Goal: Transaction & Acquisition: Book appointment/travel/reservation

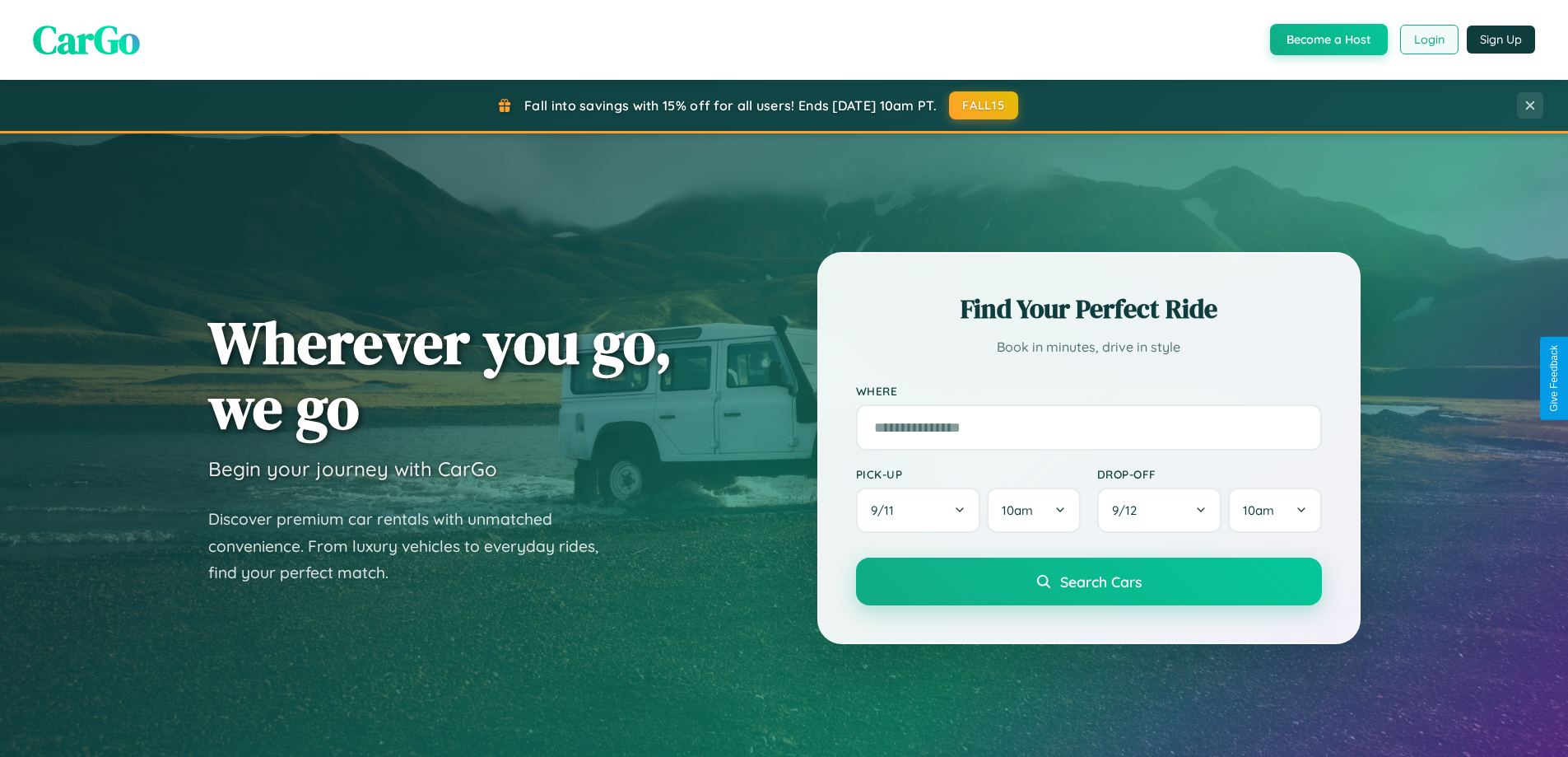
click at [1428, 40] on button "Login" at bounding box center [1429, 40] width 58 height 30
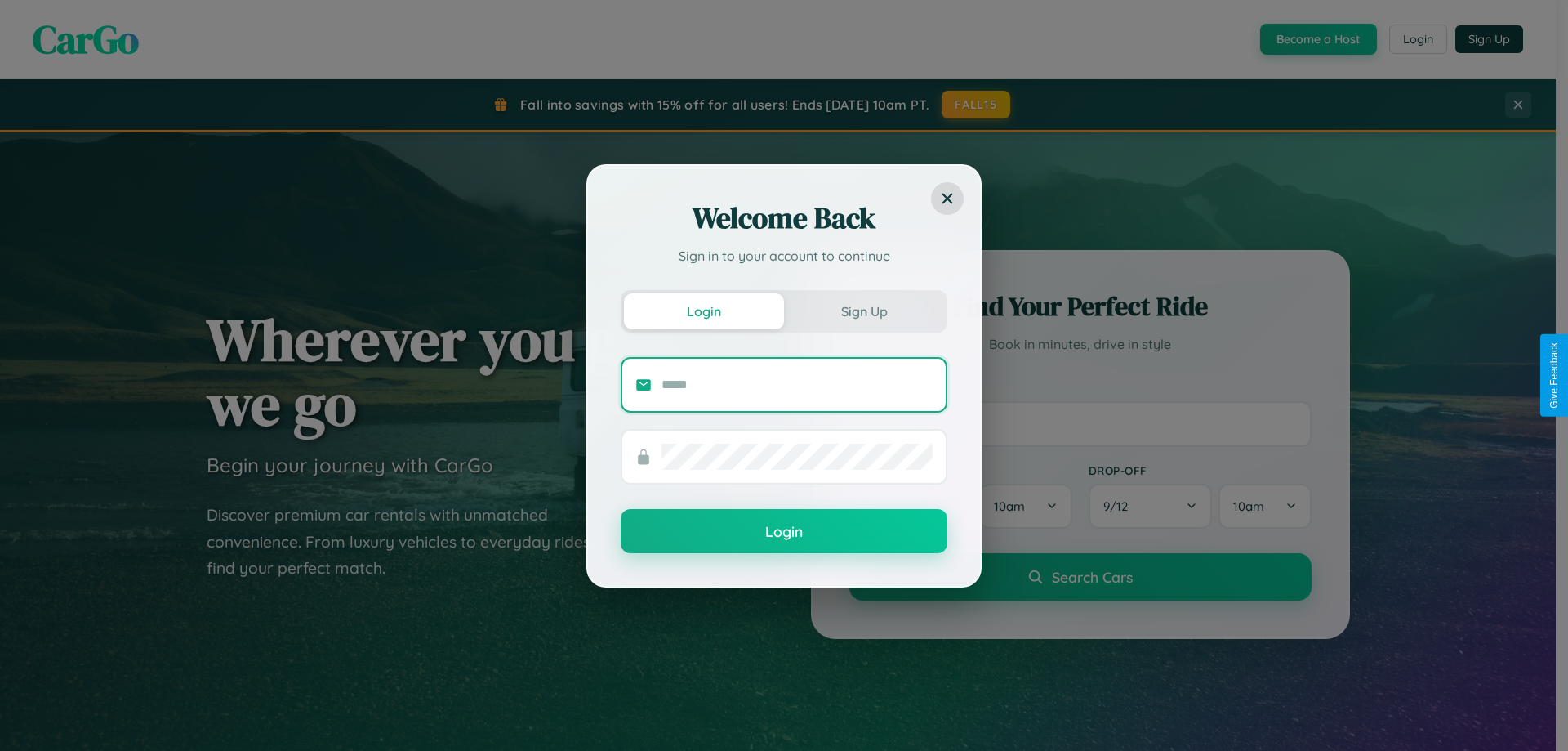
click at [797, 384] on input "text" at bounding box center [797, 384] width 271 height 26
type input "**********"
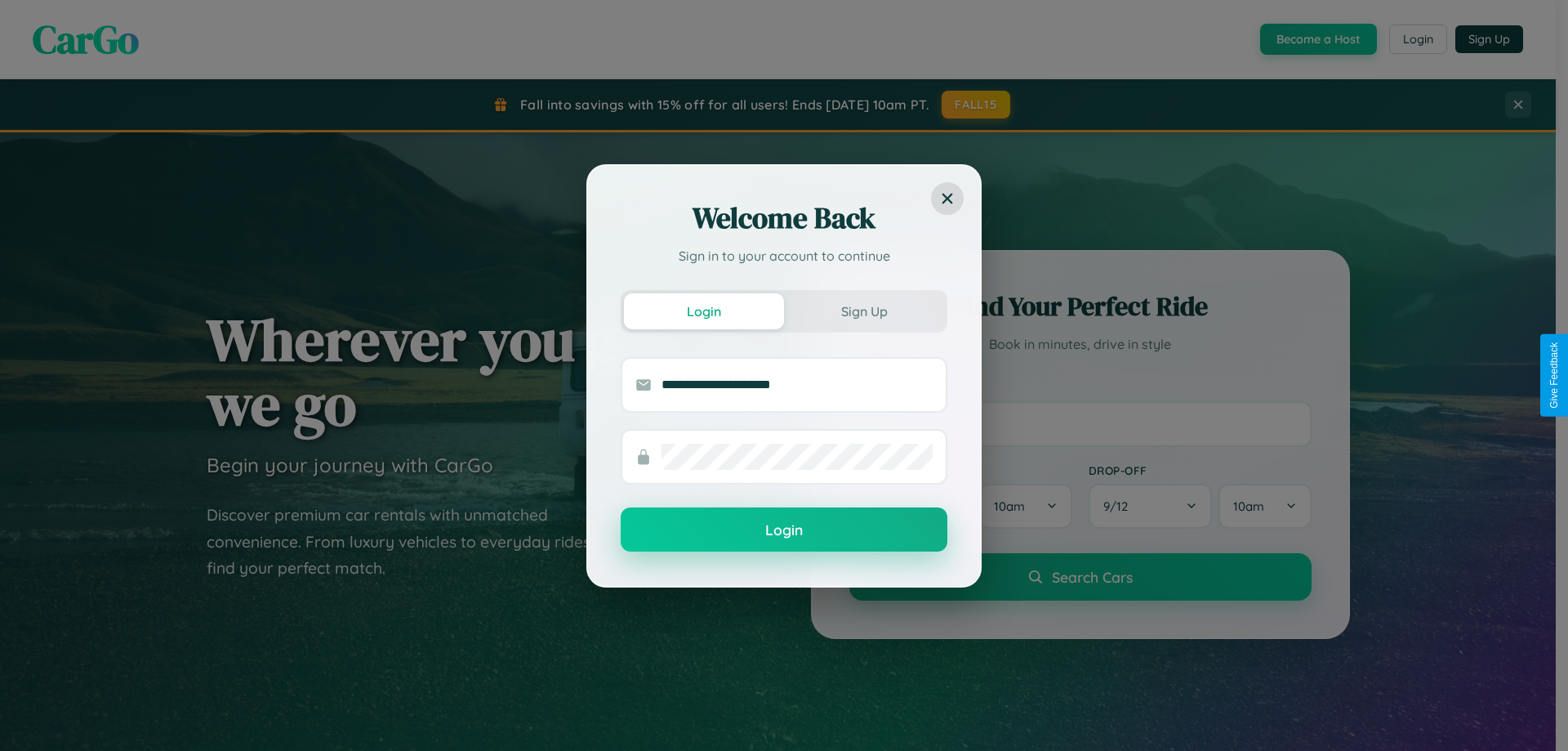
click at [784, 530] on button "Login" at bounding box center [784, 530] width 327 height 44
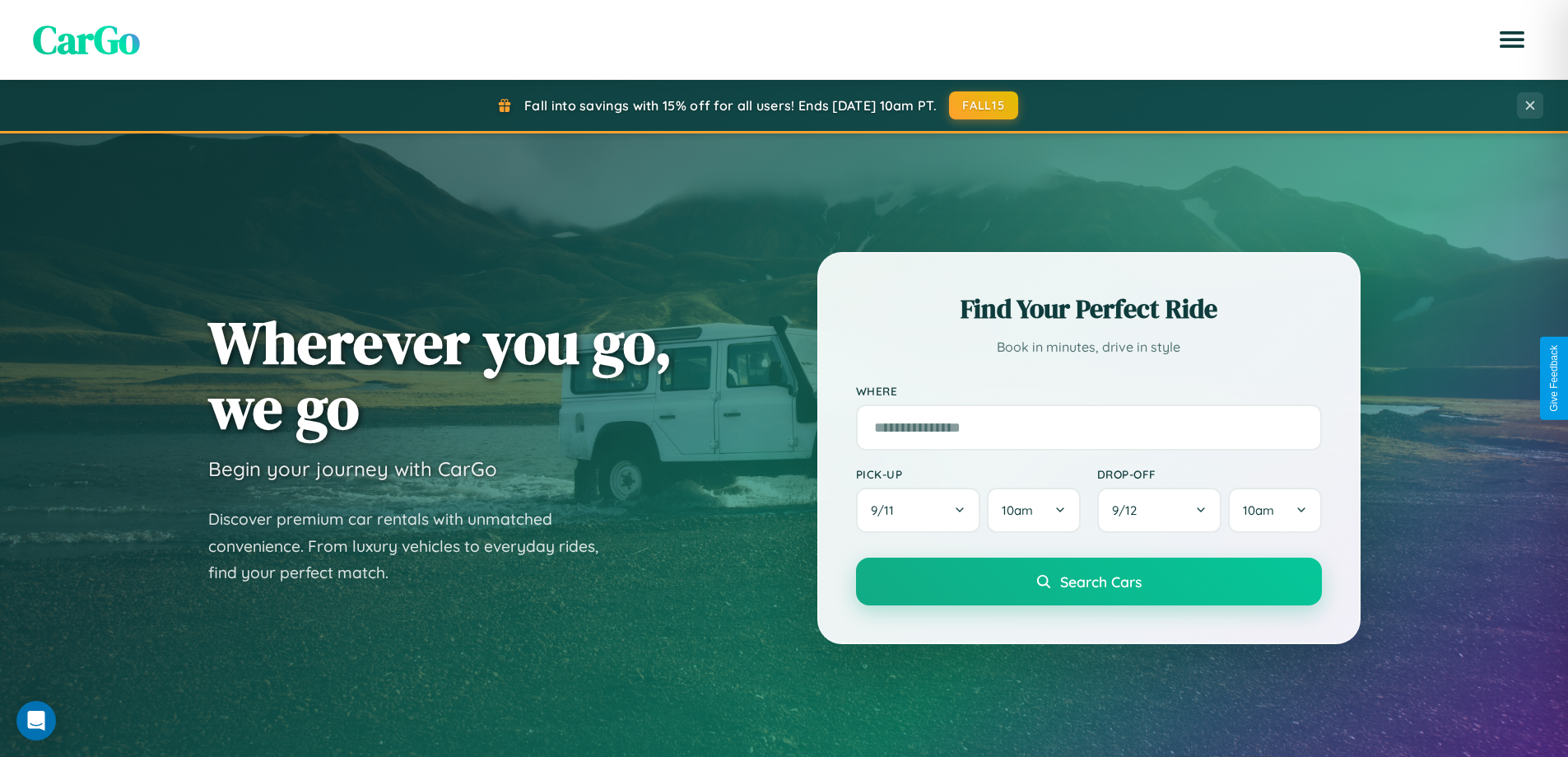
scroll to position [1133, 0]
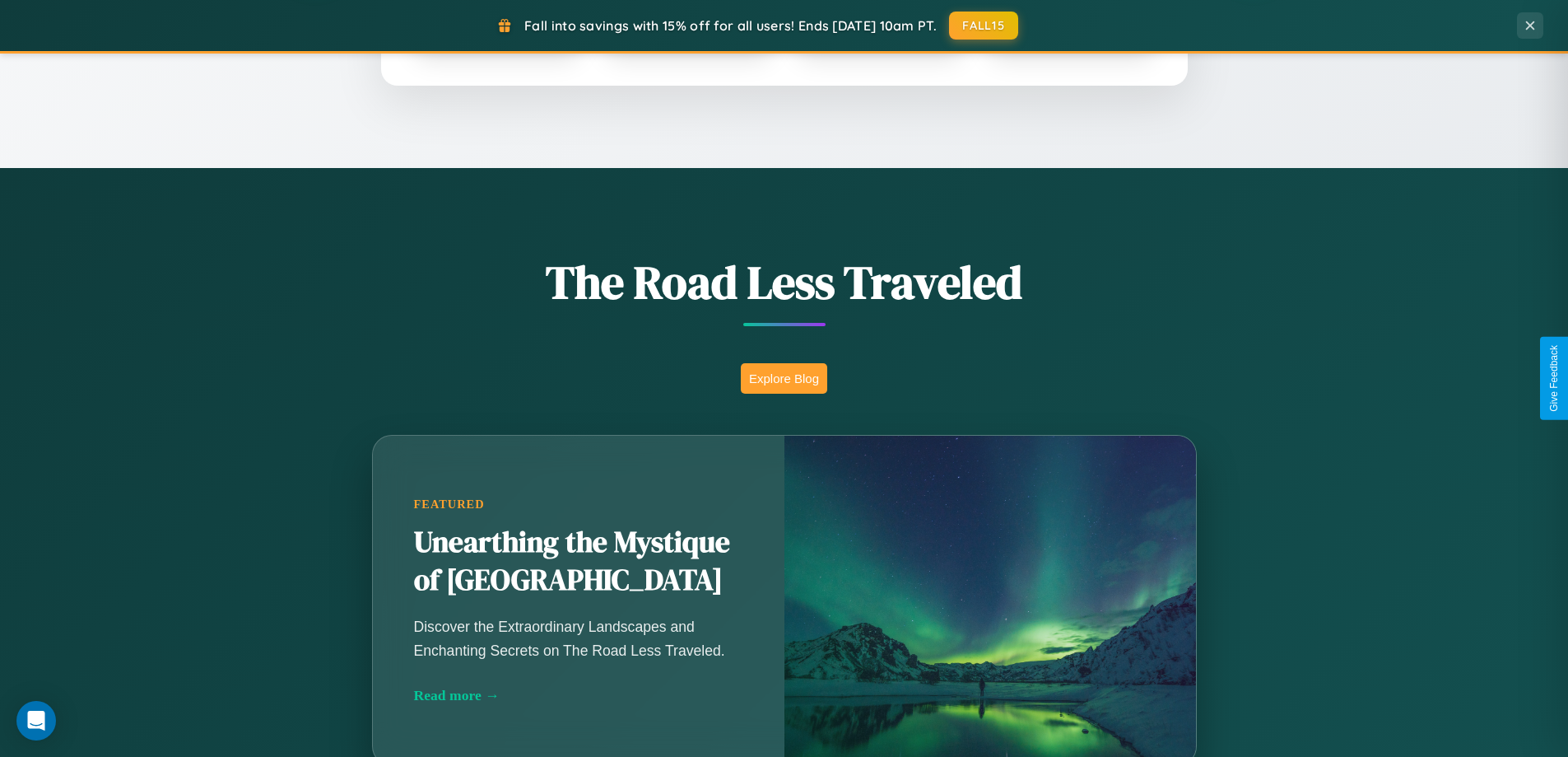
click at [784, 378] on button "Explore Blog" at bounding box center [784, 378] width 86 height 31
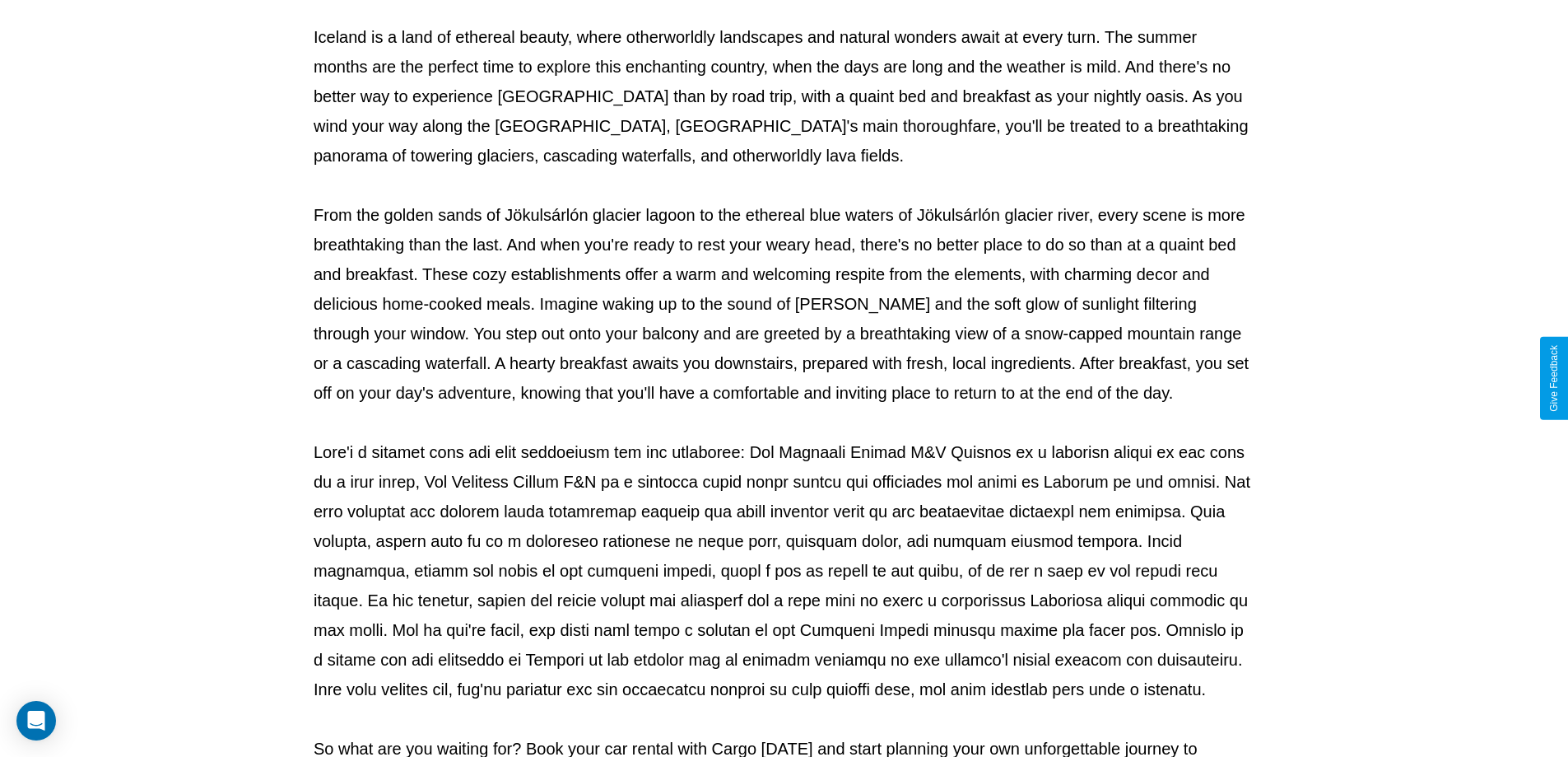
scroll to position [533, 0]
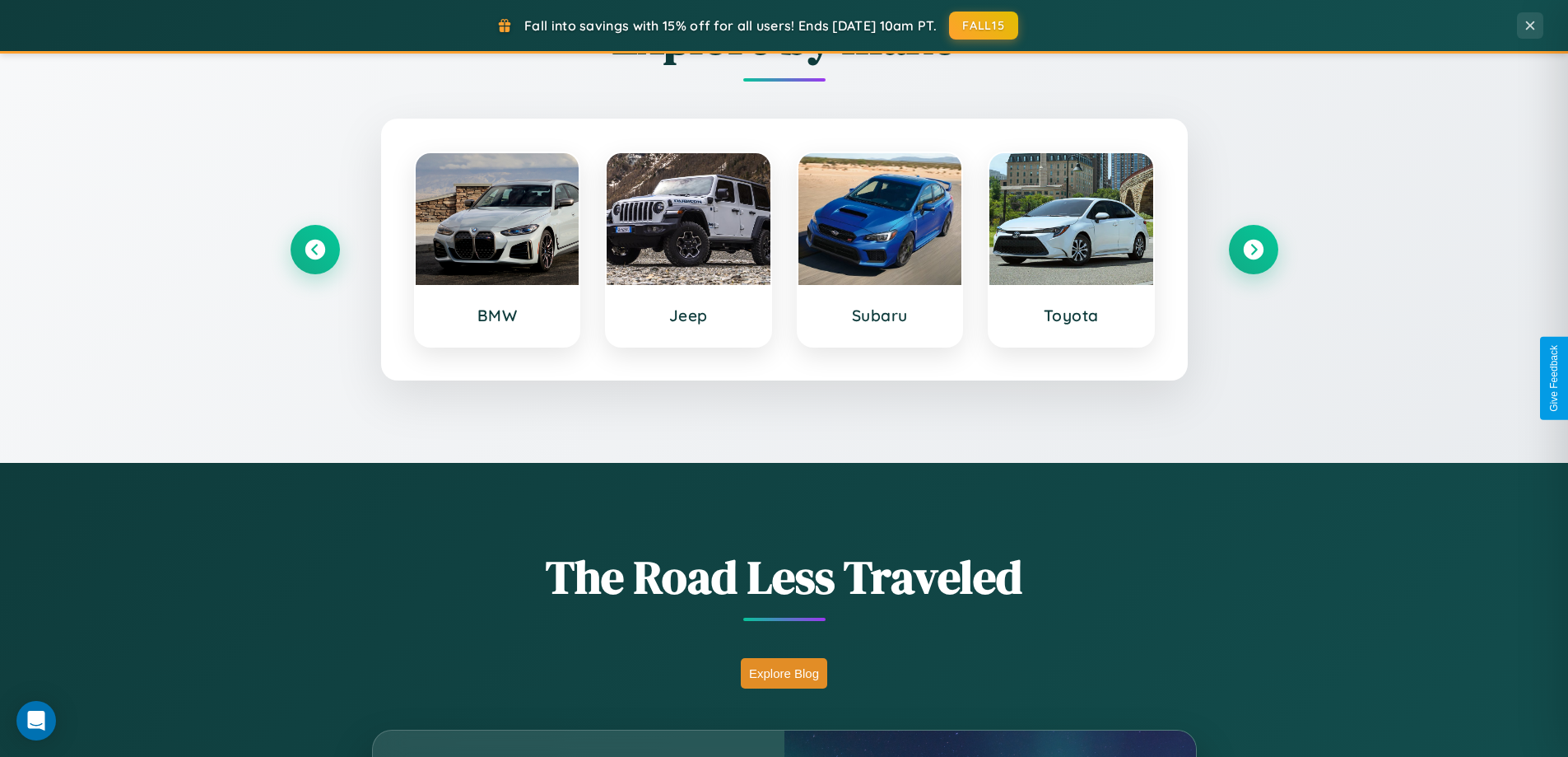
scroll to position [710, 0]
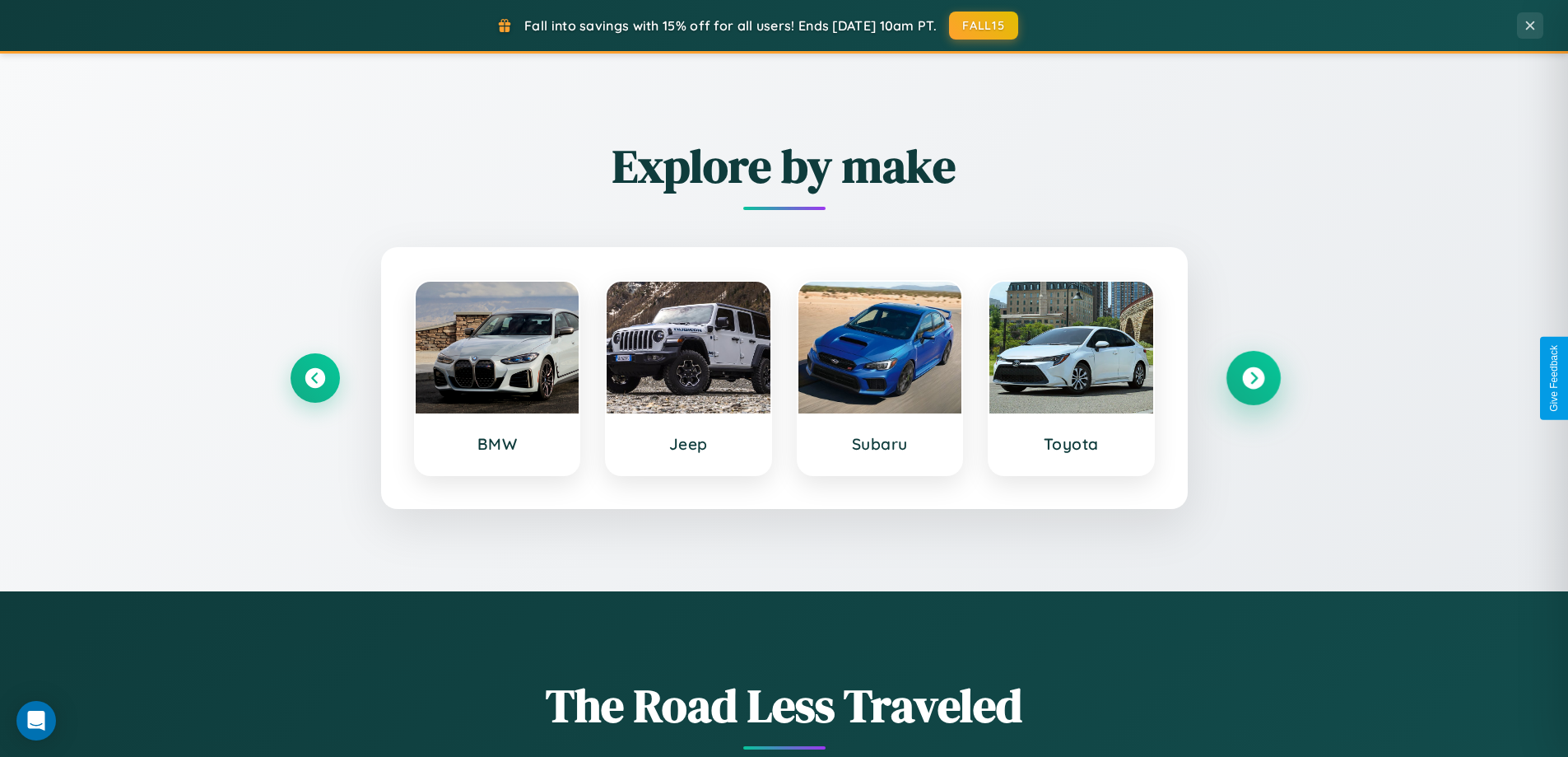
click at [1253, 378] on icon at bounding box center [1253, 378] width 22 height 22
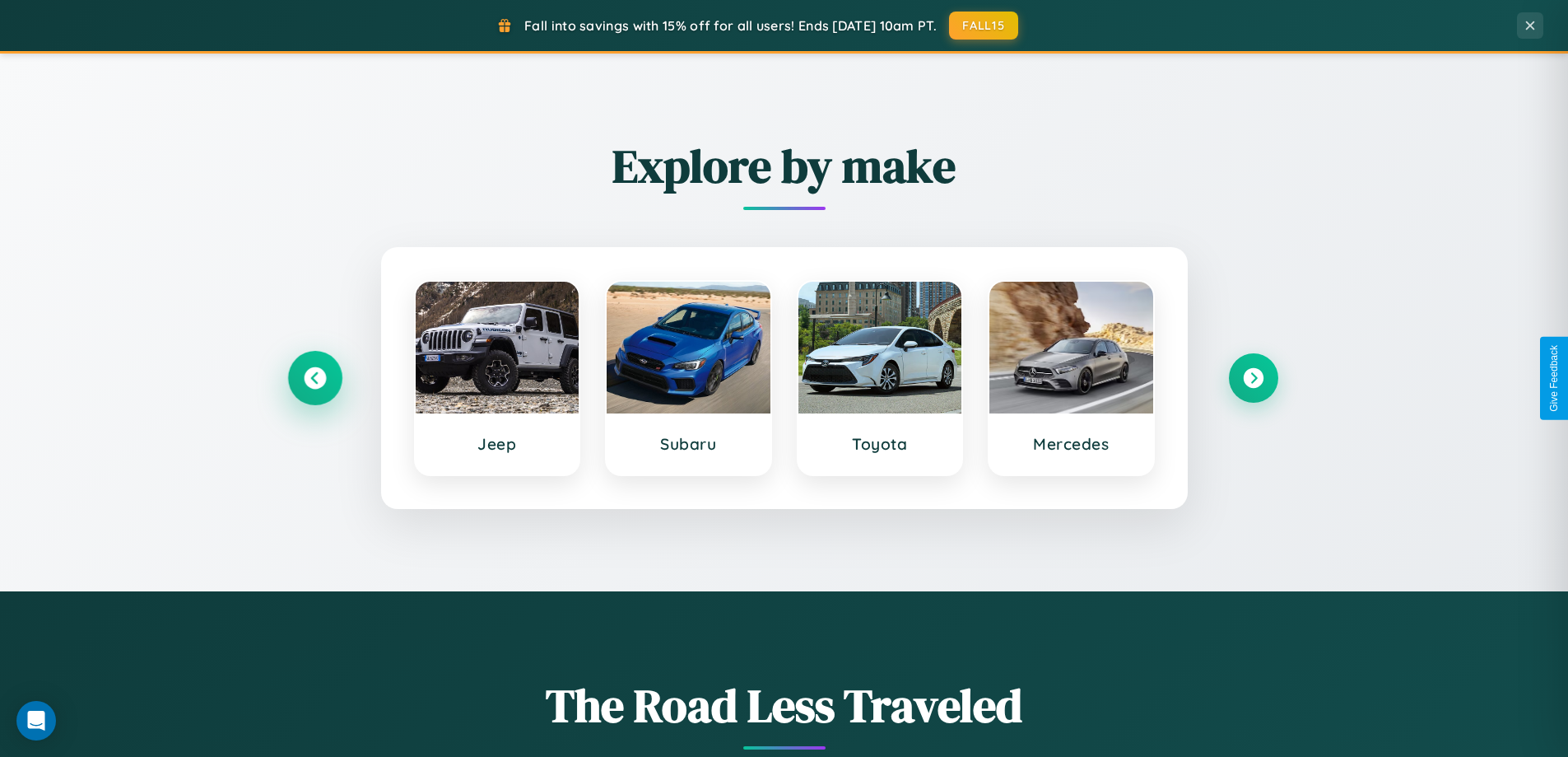
click at [315, 378] on icon at bounding box center [315, 378] width 22 height 22
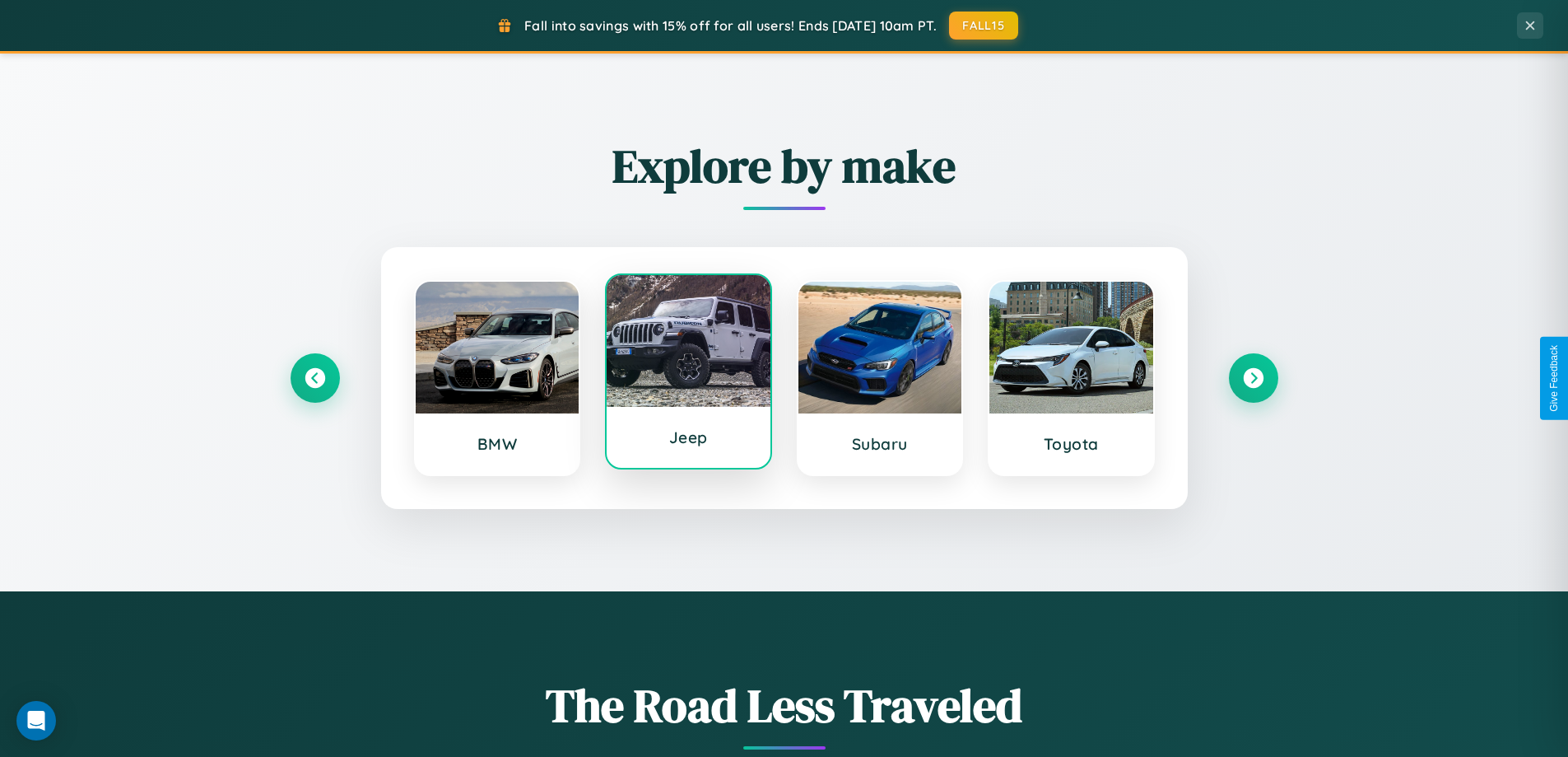
click at [688, 374] on div at bounding box center [688, 341] width 163 height 132
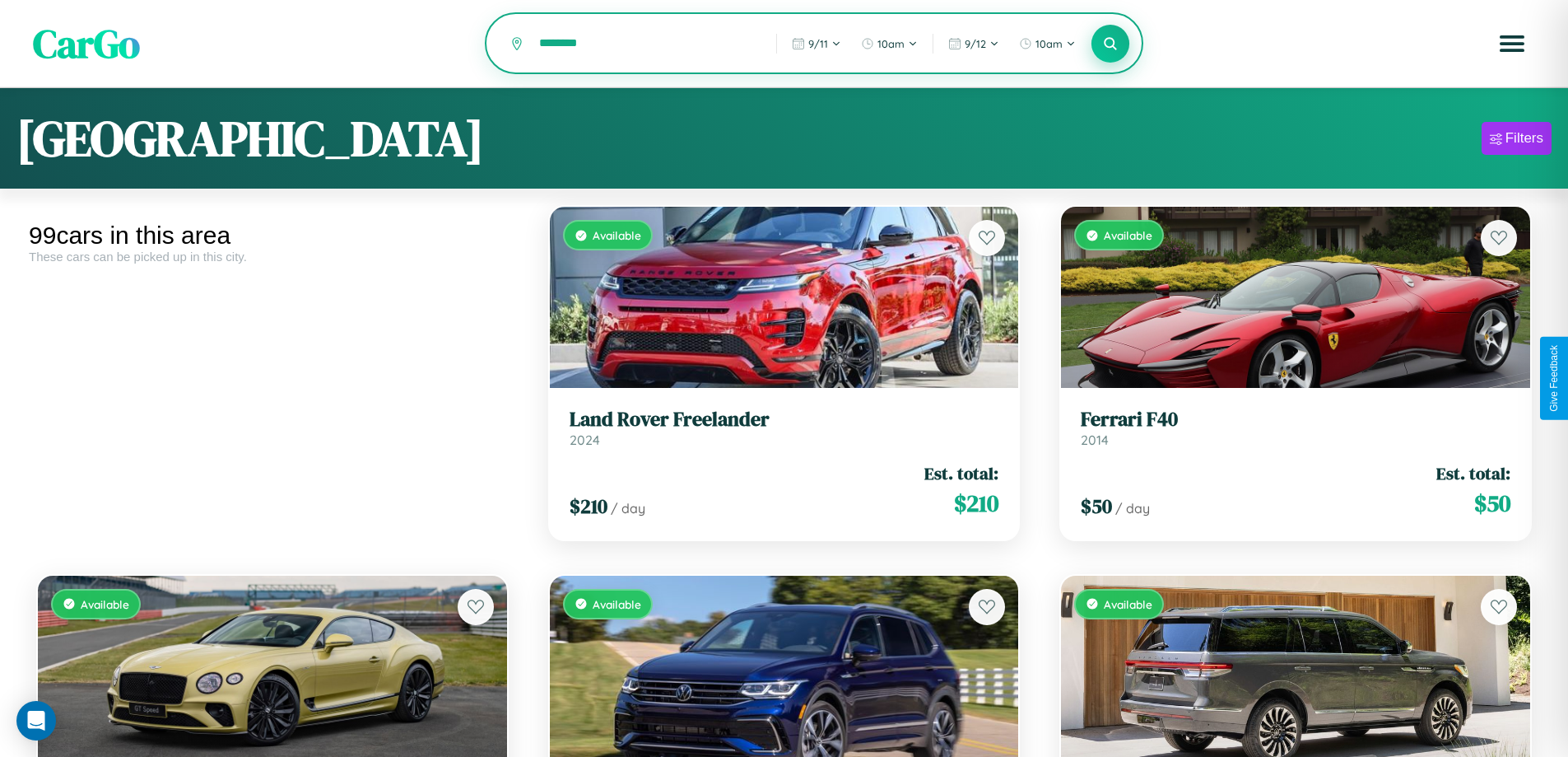
type input "********"
click at [1110, 45] on icon at bounding box center [1110, 43] width 16 height 16
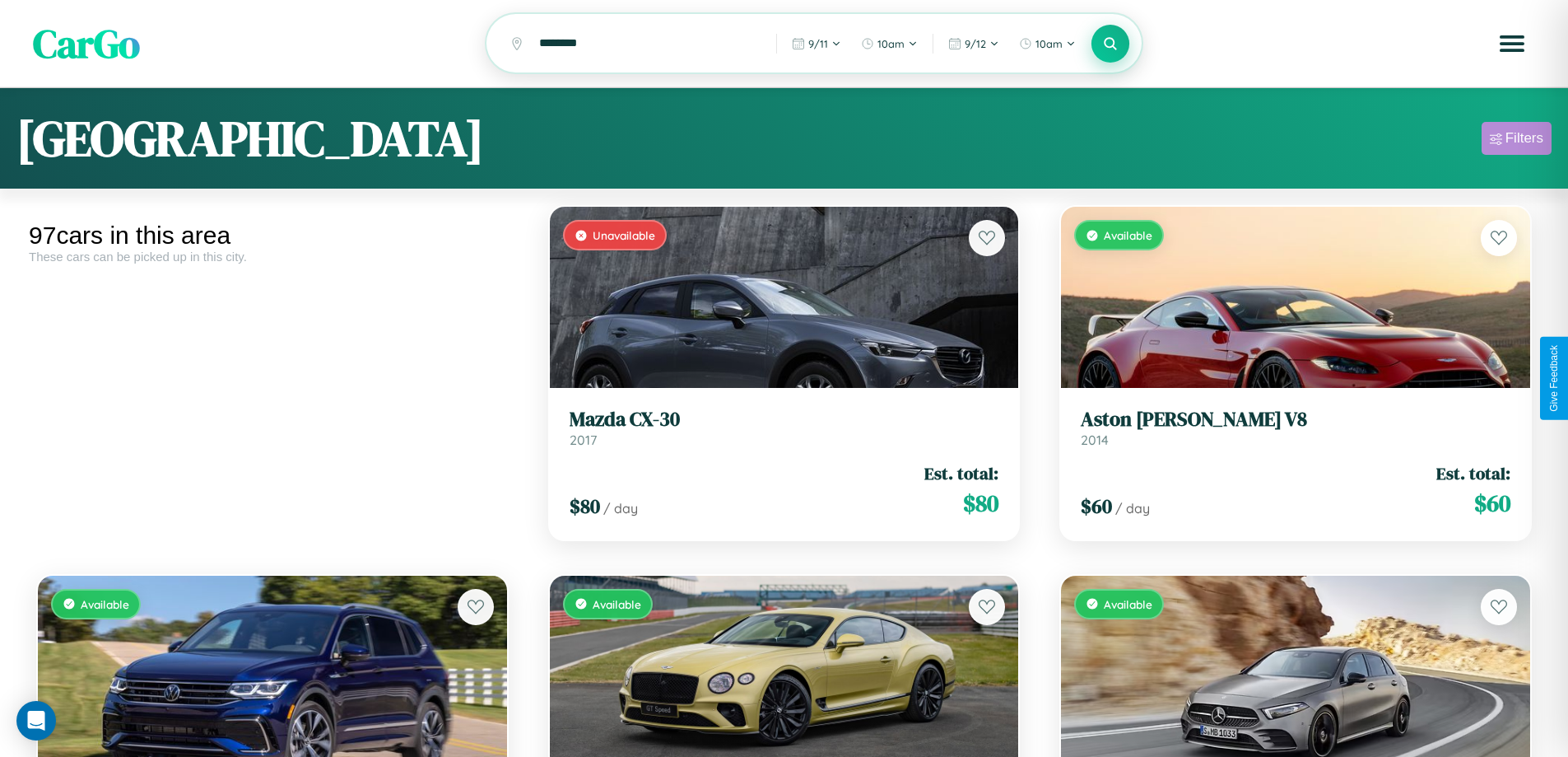
click at [1516, 141] on div "Filters" at bounding box center [1524, 138] width 38 height 17
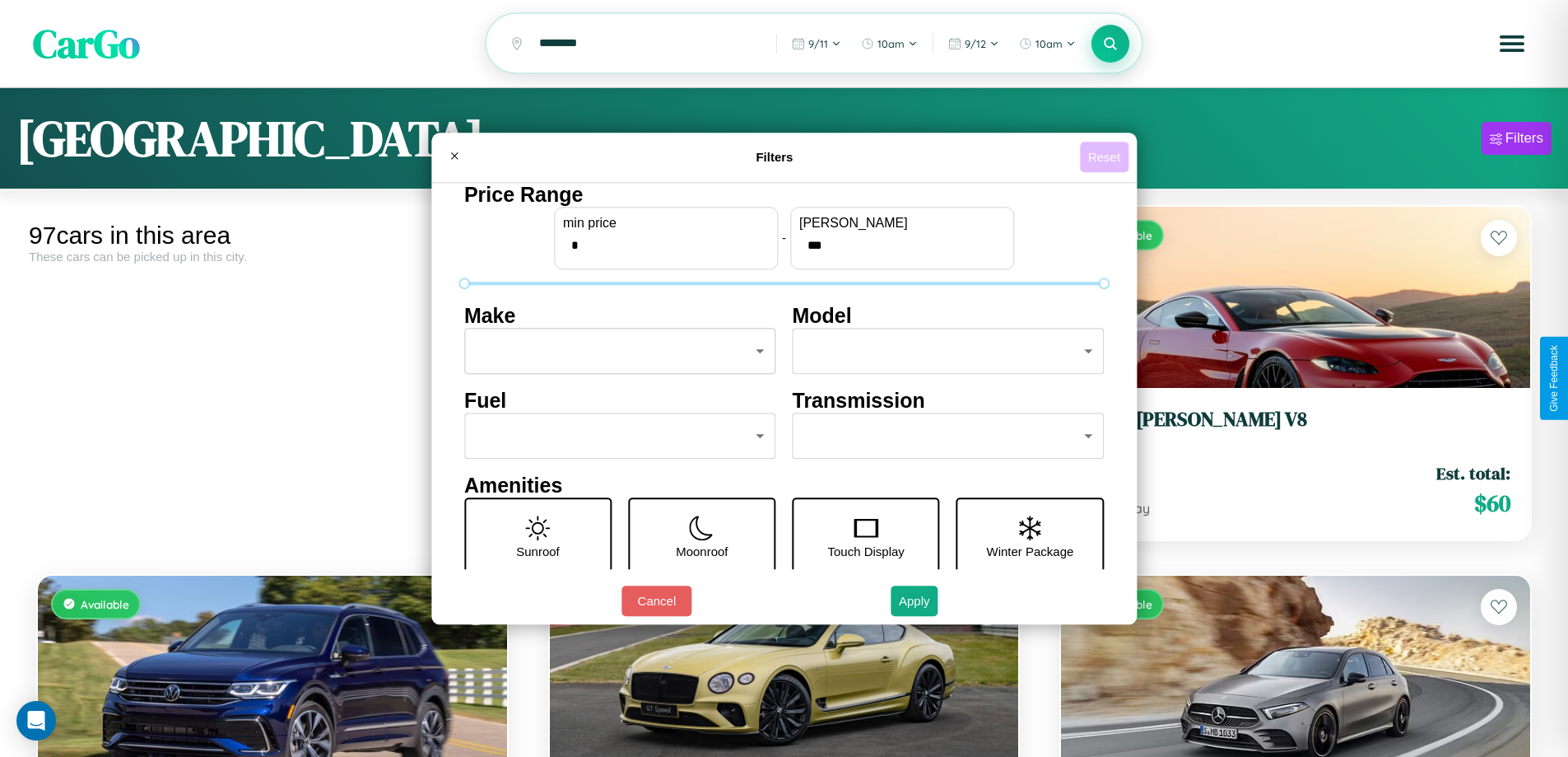
click at [1107, 156] on button "Reset" at bounding box center [1104, 157] width 48 height 31
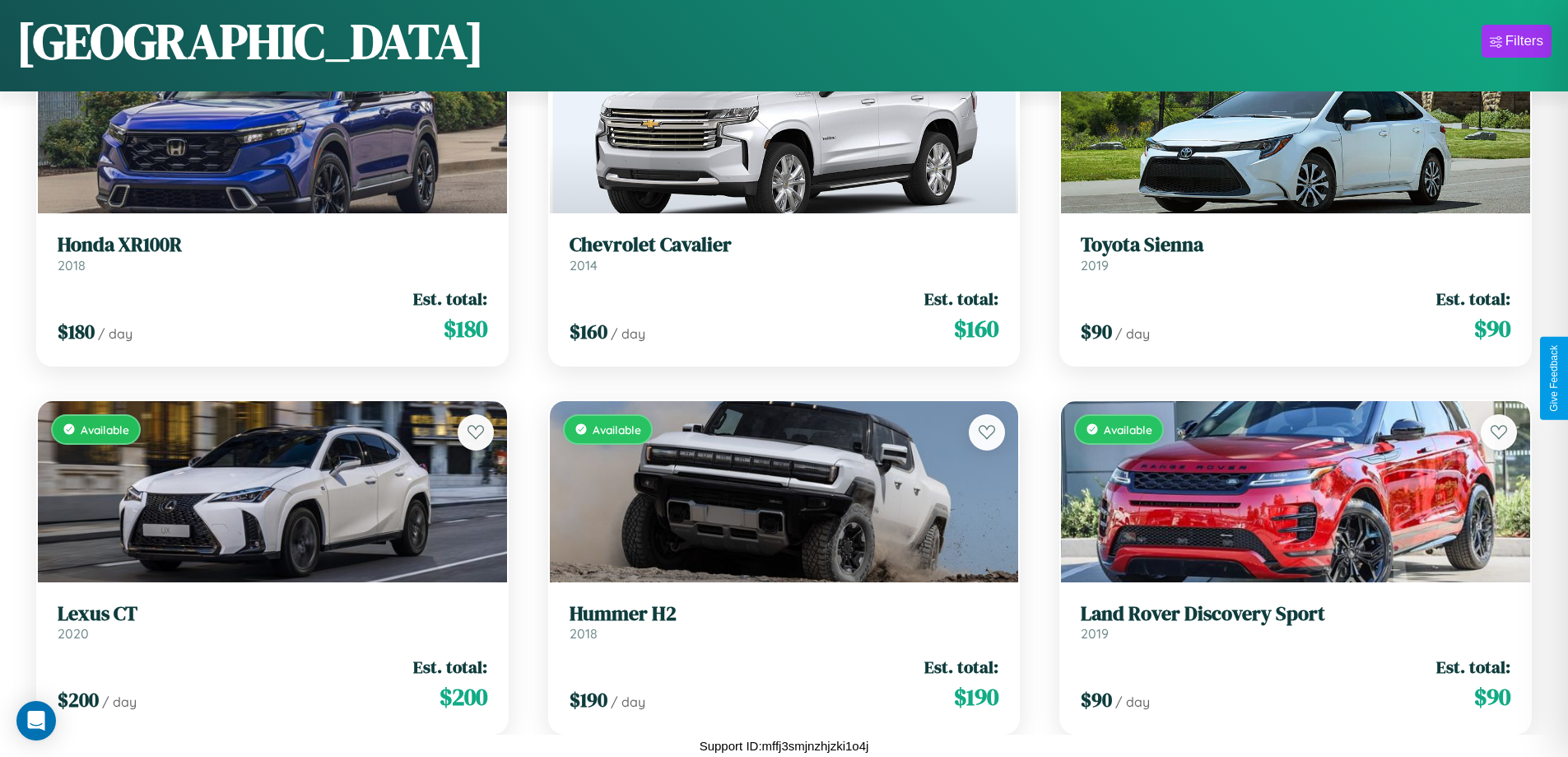
scroll to position [10927, 0]
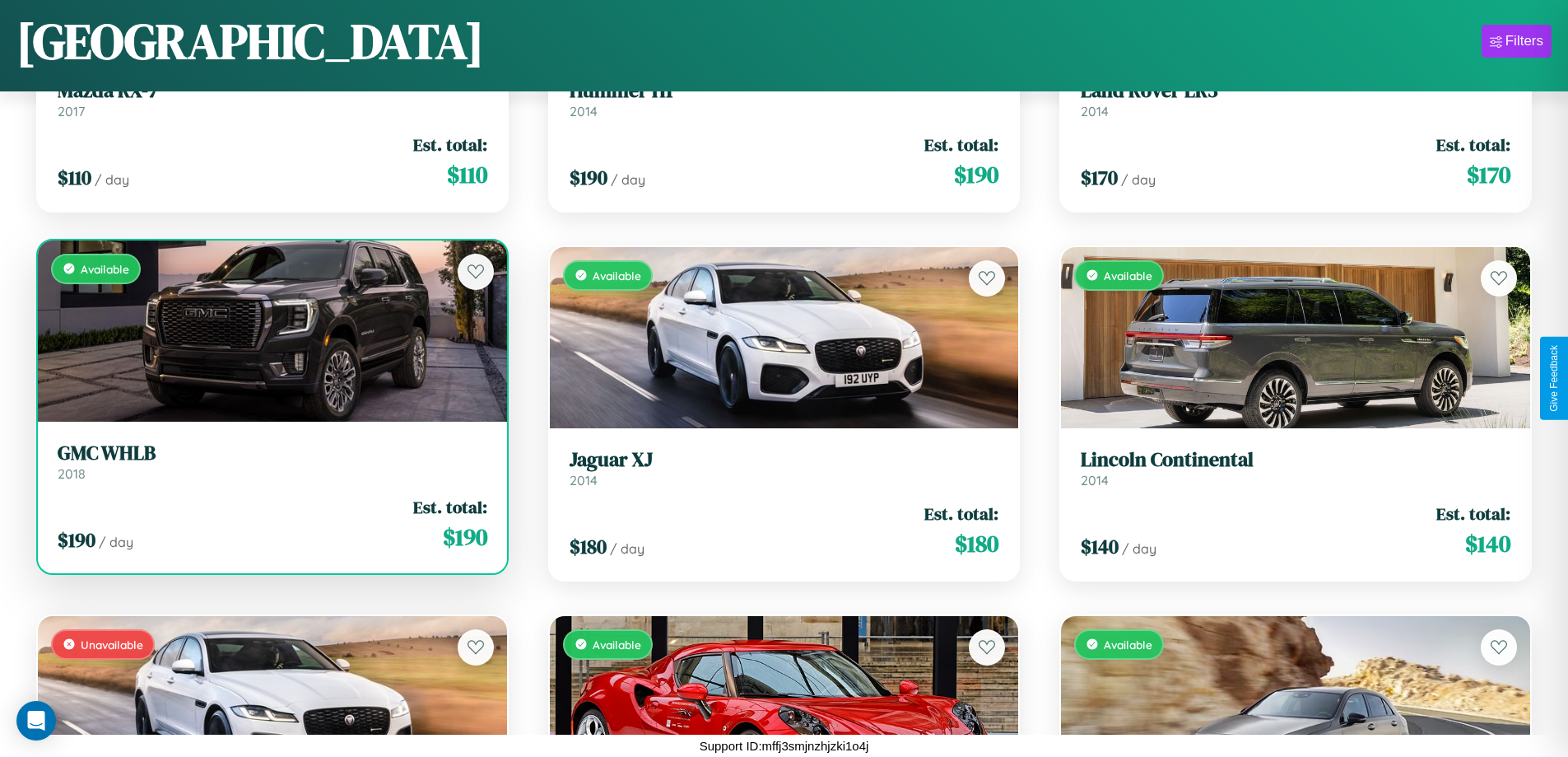
click at [270, 468] on link "GMC WHLB 2018" at bounding box center [272, 461] width 430 height 40
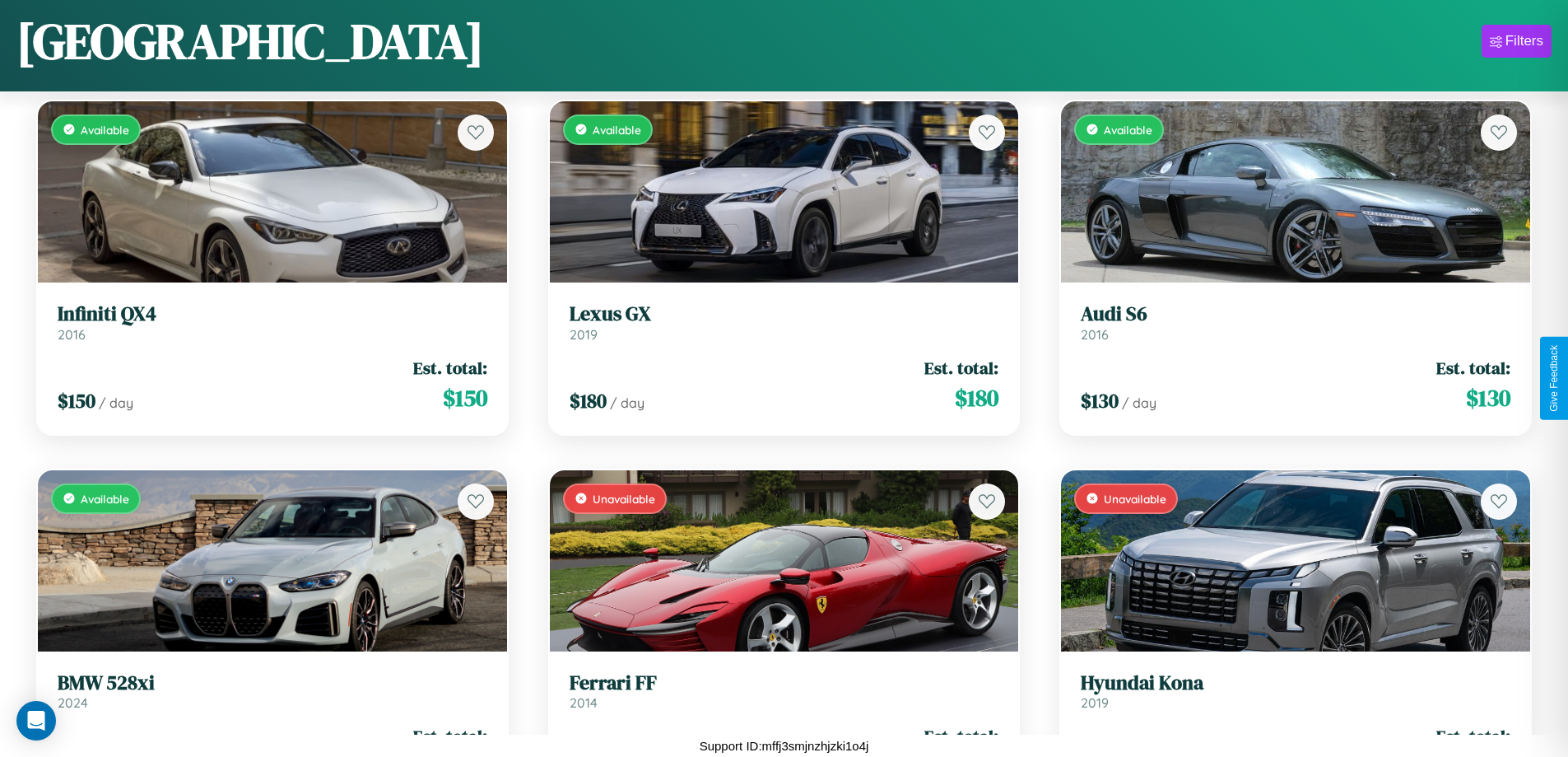
scroll to position [4657, 0]
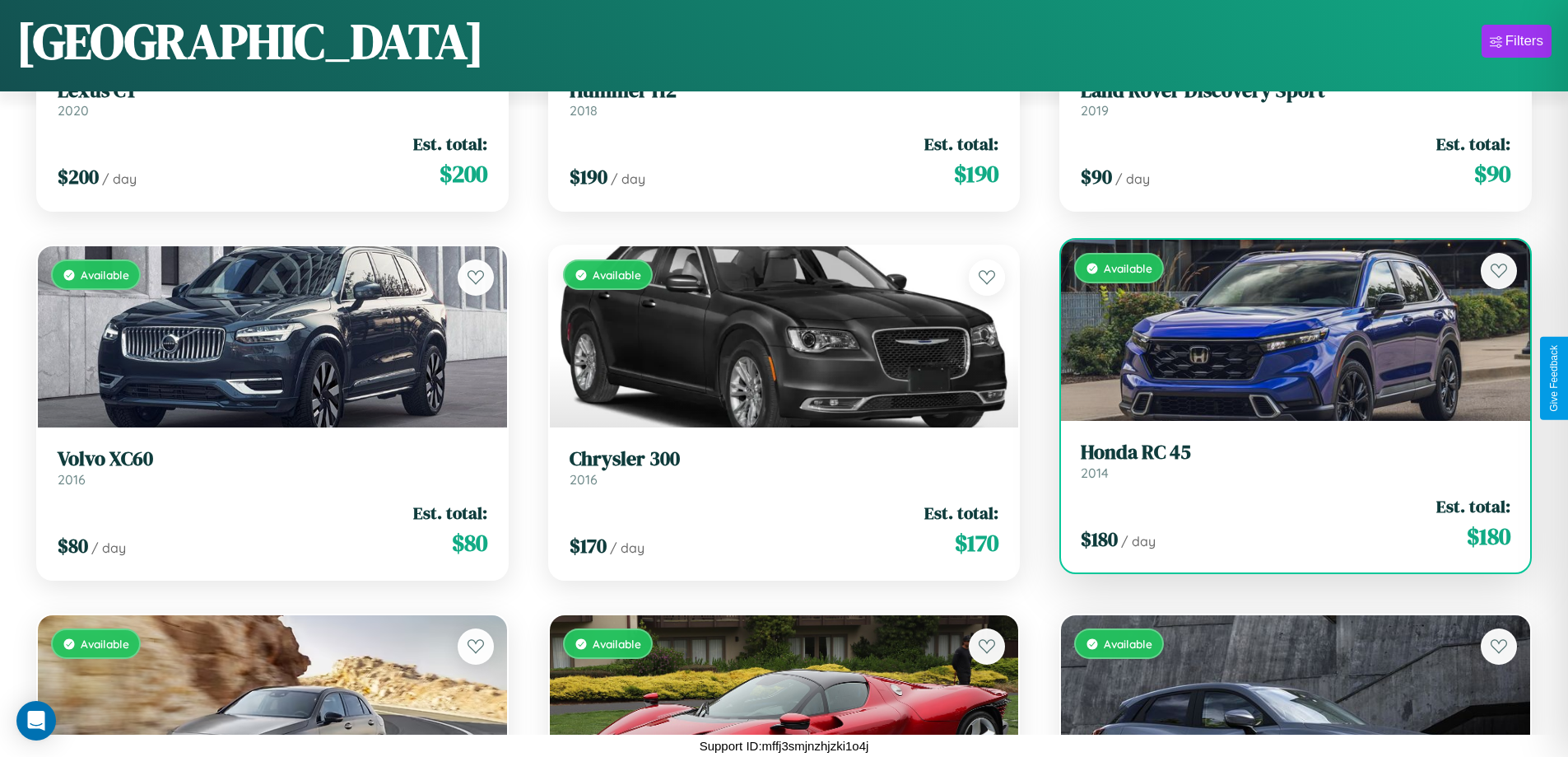
click at [1285, 467] on link "Honda RC 45 2014" at bounding box center [1295, 460] width 430 height 40
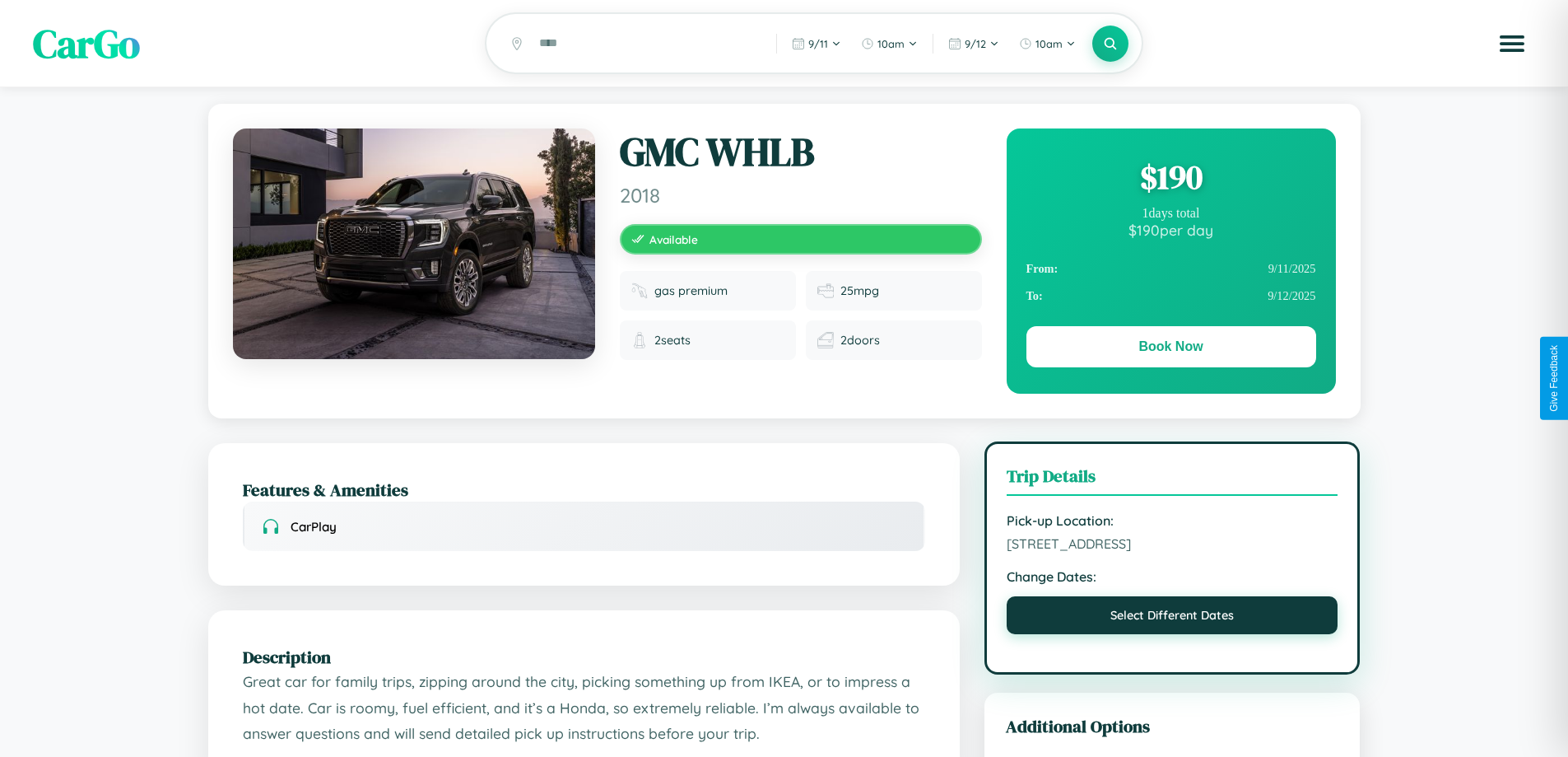
click at [1173, 634] on button "Select Different Dates" at bounding box center [1172, 615] width 331 height 38
select select "*"
select select "****"
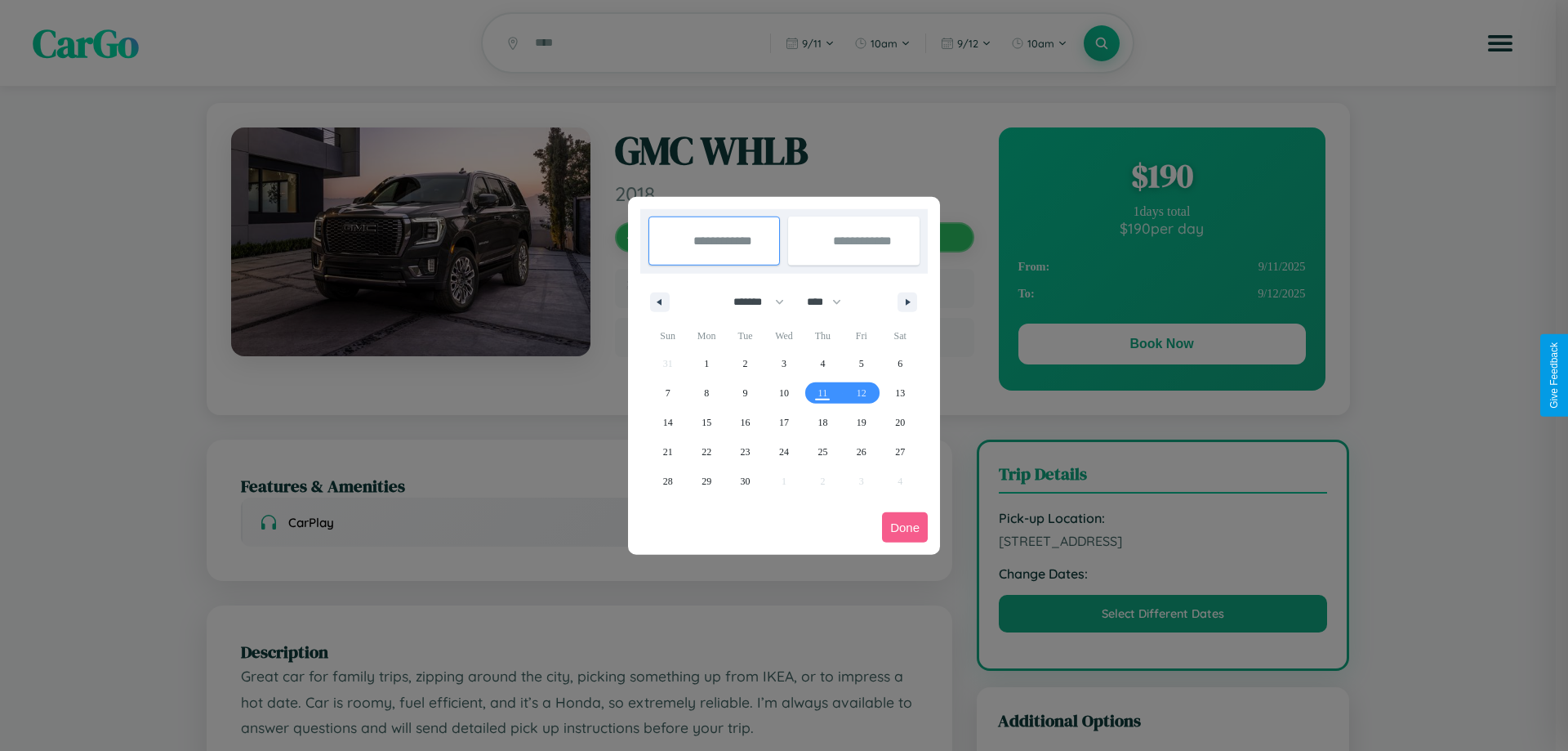
drag, startPoint x: 752, startPoint y: 301, endPoint x: 784, endPoint y: 328, distance: 41.9
click at [752, 301] on select "******* ******** ***** ***** *** **** **** ****** ********* ******* ******** **…" at bounding box center [755, 301] width 69 height 27
select select "*"
click at [832, 301] on select "**** **** **** **** **** **** **** **** **** **** **** **** **** **** **** ****…" at bounding box center [823, 301] width 49 height 27
select select "****"
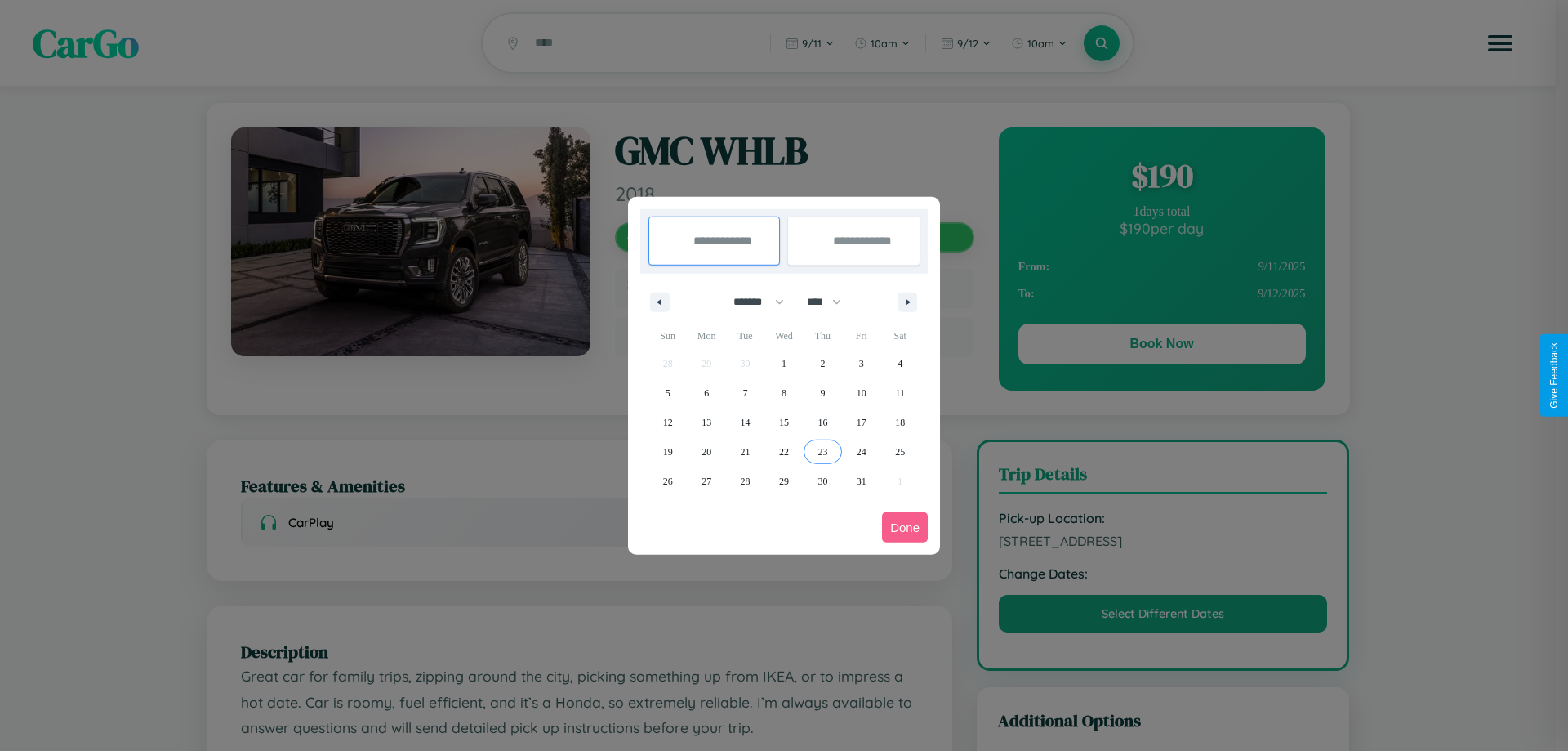
click at [823, 451] on span "23" at bounding box center [823, 452] width 10 height 29
type input "**********"
click at [907, 301] on icon "button" at bounding box center [910, 302] width 8 height 6
select select "*"
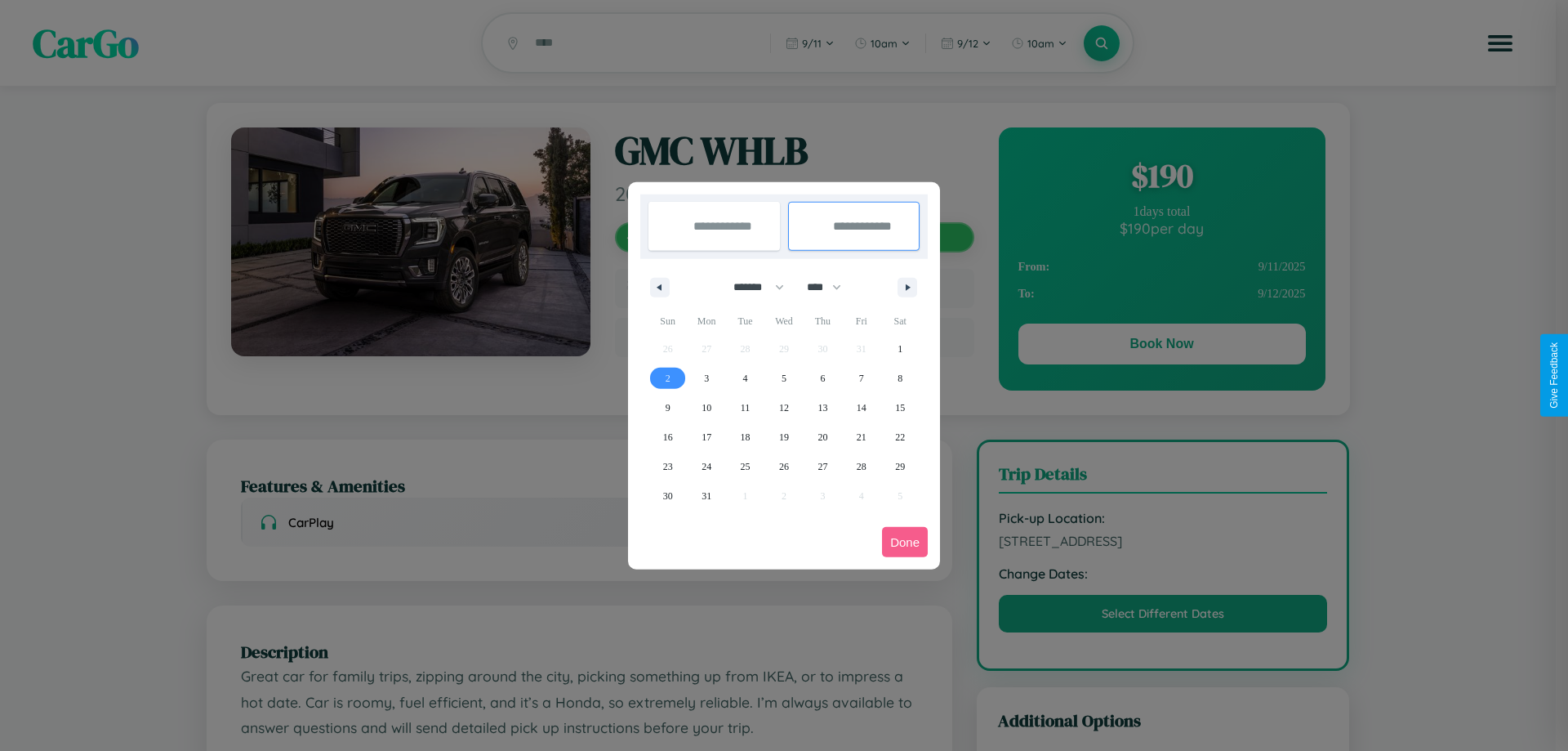
click at [667, 378] on span "2" at bounding box center [668, 379] width 5 height 29
type input "**********"
select select "*"
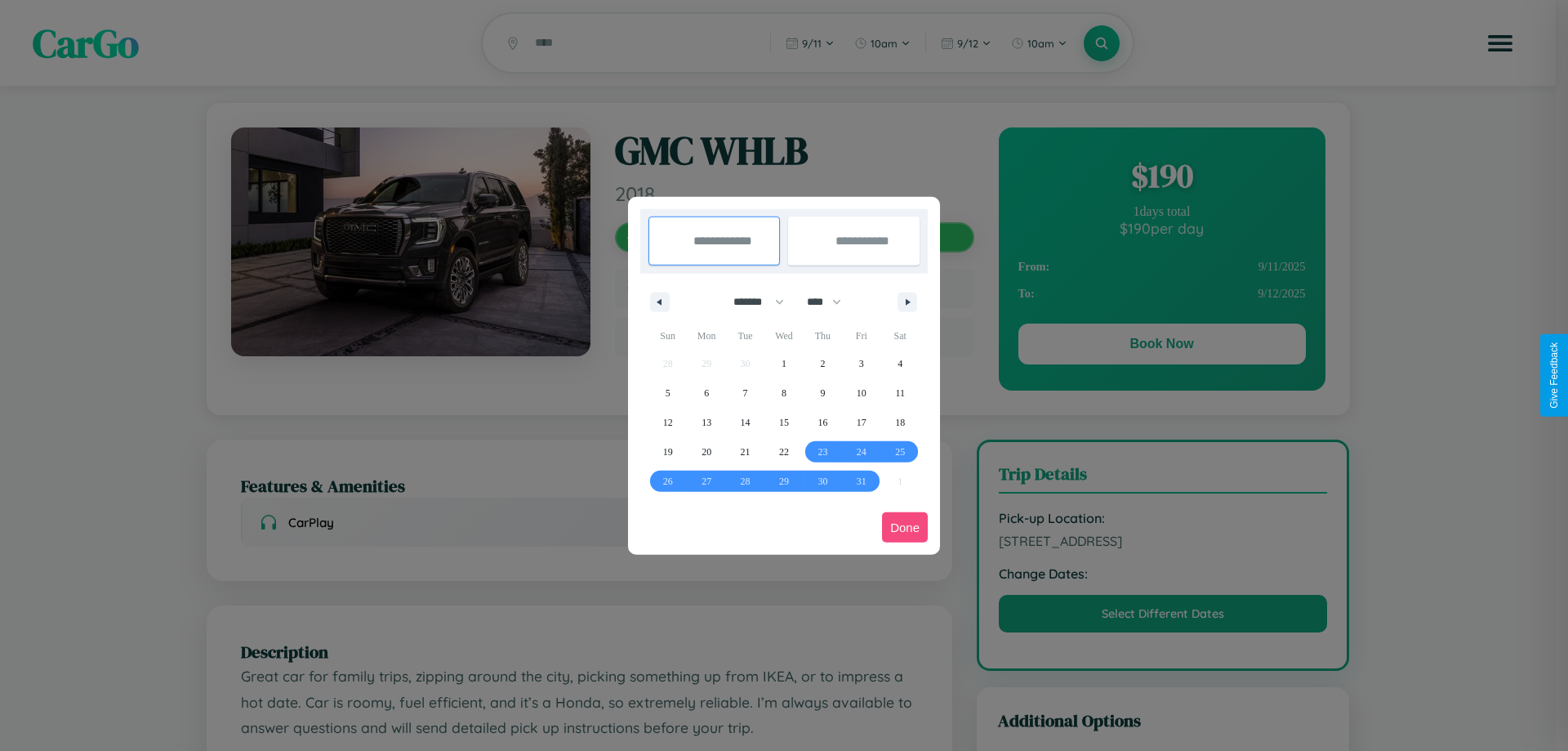
click at [905, 527] on button "Done" at bounding box center [906, 527] width 46 height 30
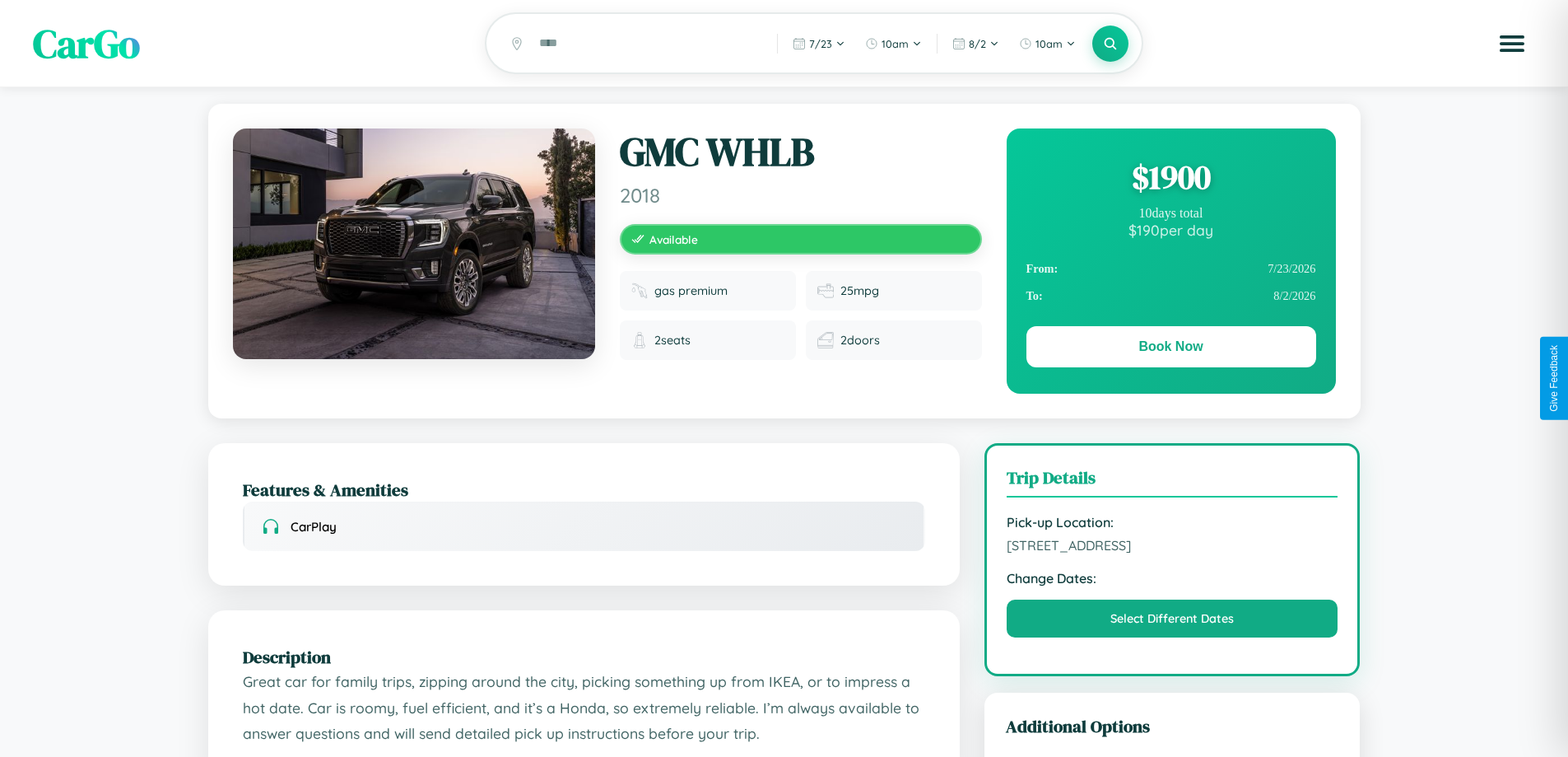
click at [1171, 179] on div "$ 1900" at bounding box center [1172, 177] width 290 height 45
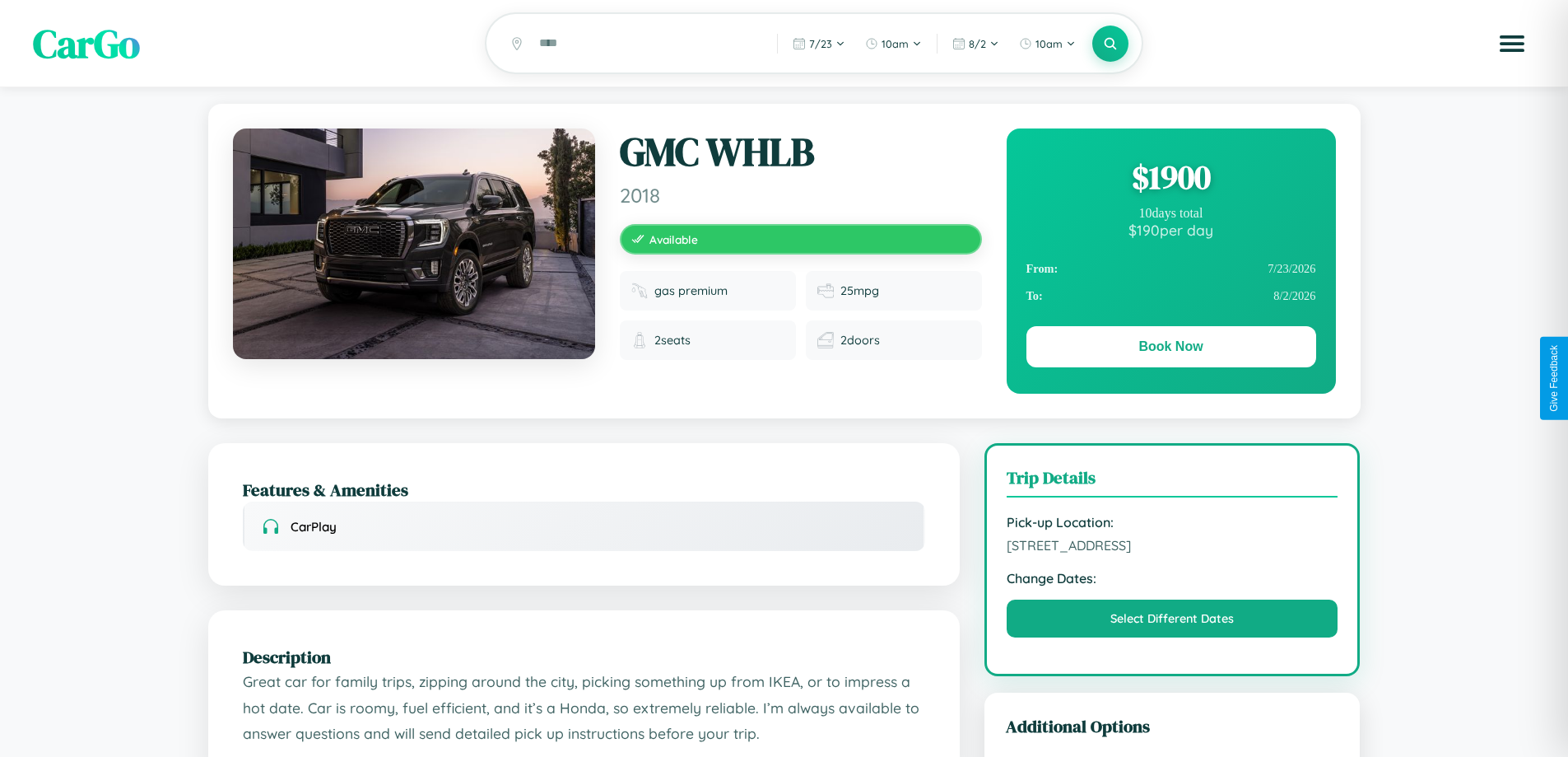
click at [1171, 179] on div "$ 1900" at bounding box center [1172, 177] width 290 height 45
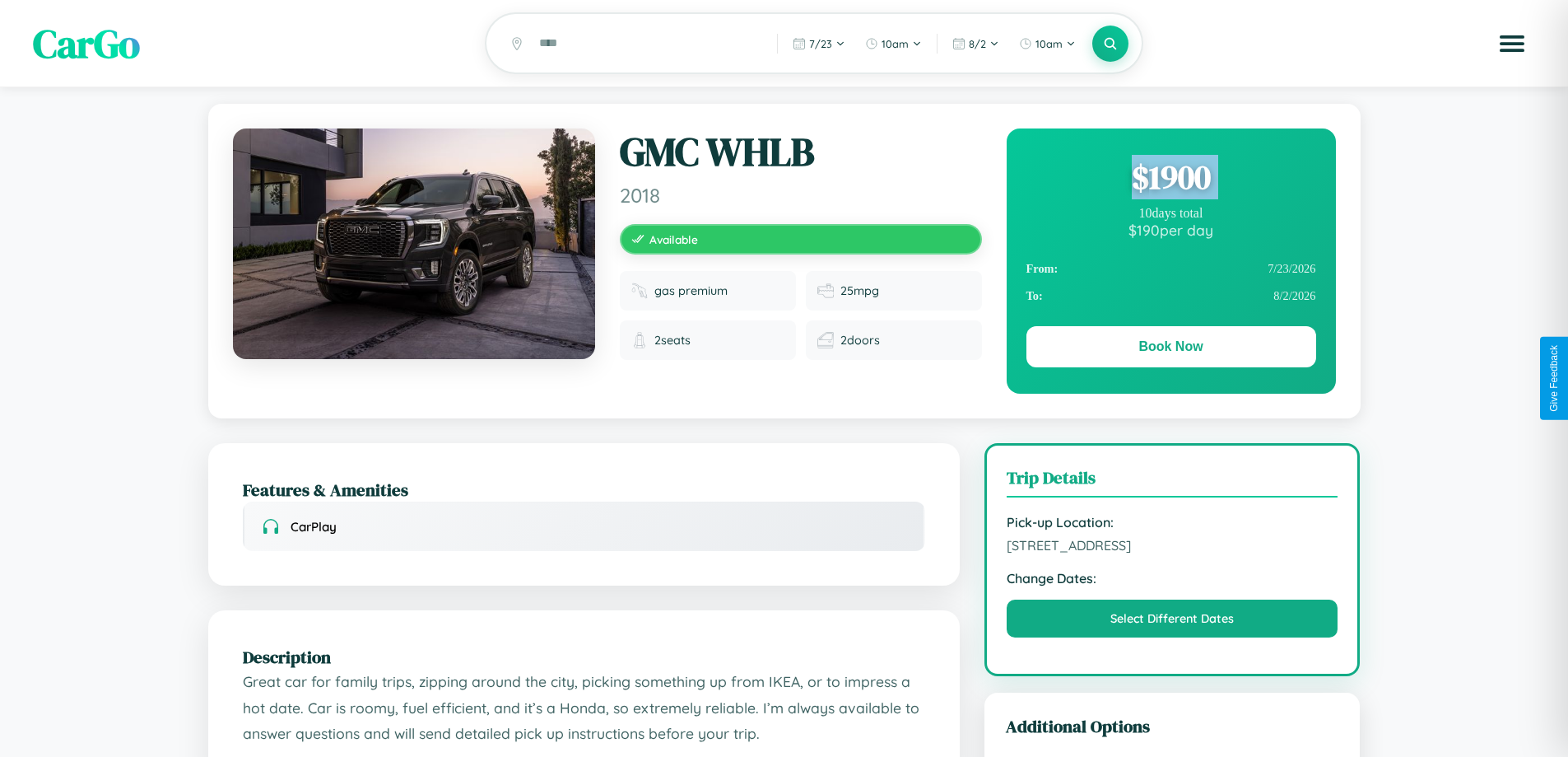
click at [1171, 179] on div "$ 1900" at bounding box center [1172, 177] width 290 height 45
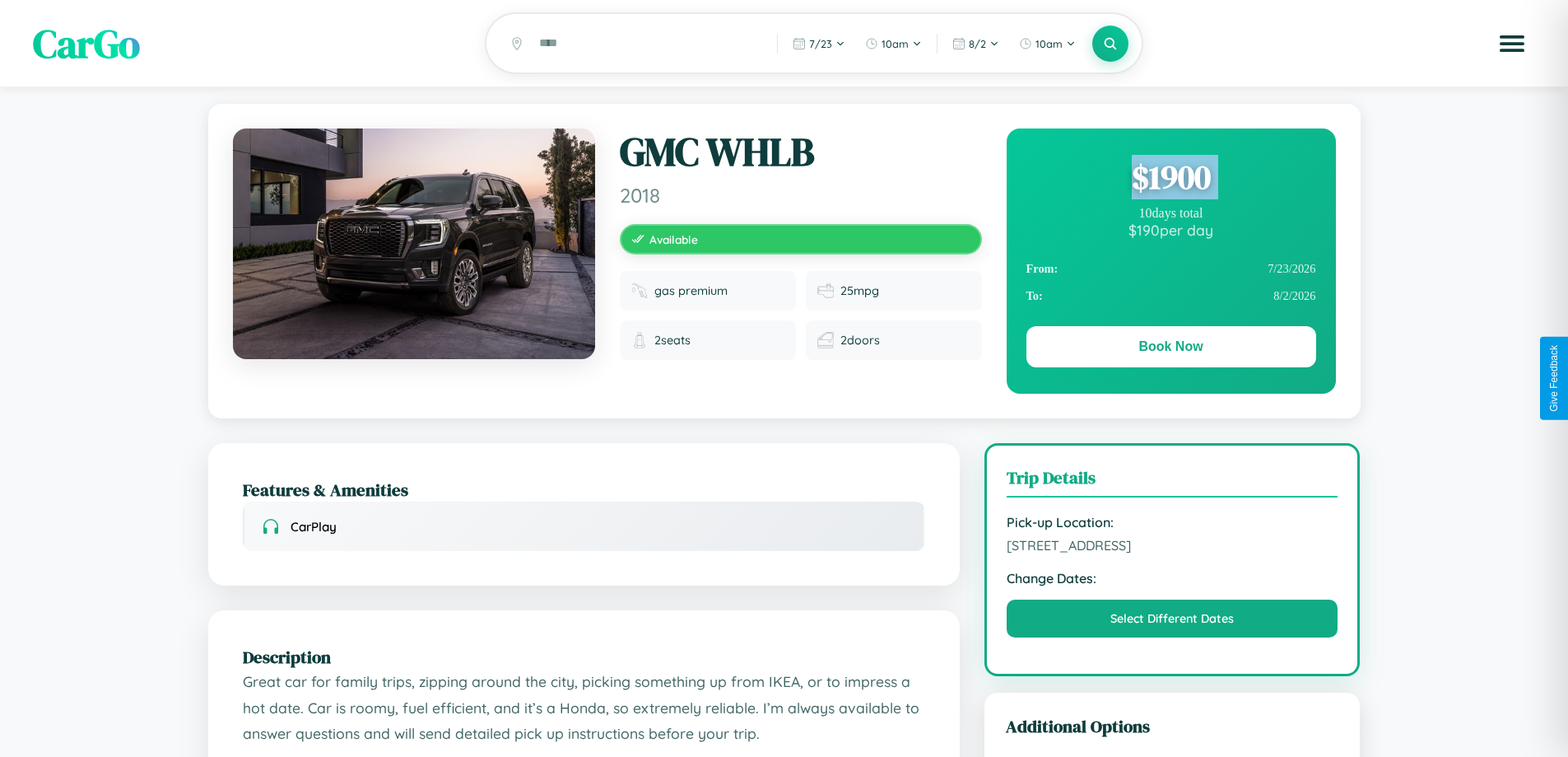
click at [1171, 179] on div "$ 1900" at bounding box center [1172, 177] width 290 height 45
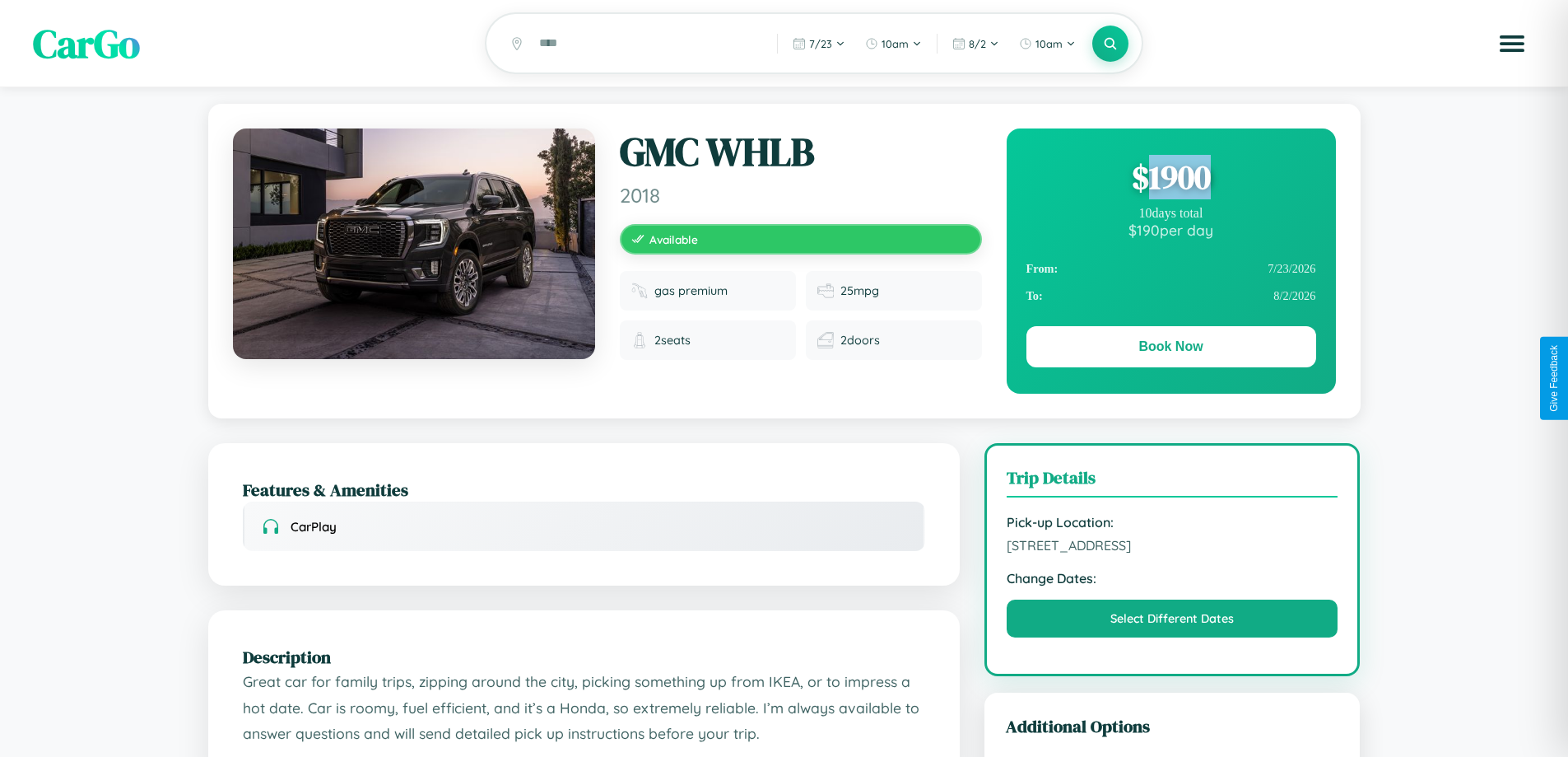
click at [1171, 179] on div "$ 1900" at bounding box center [1172, 177] width 290 height 45
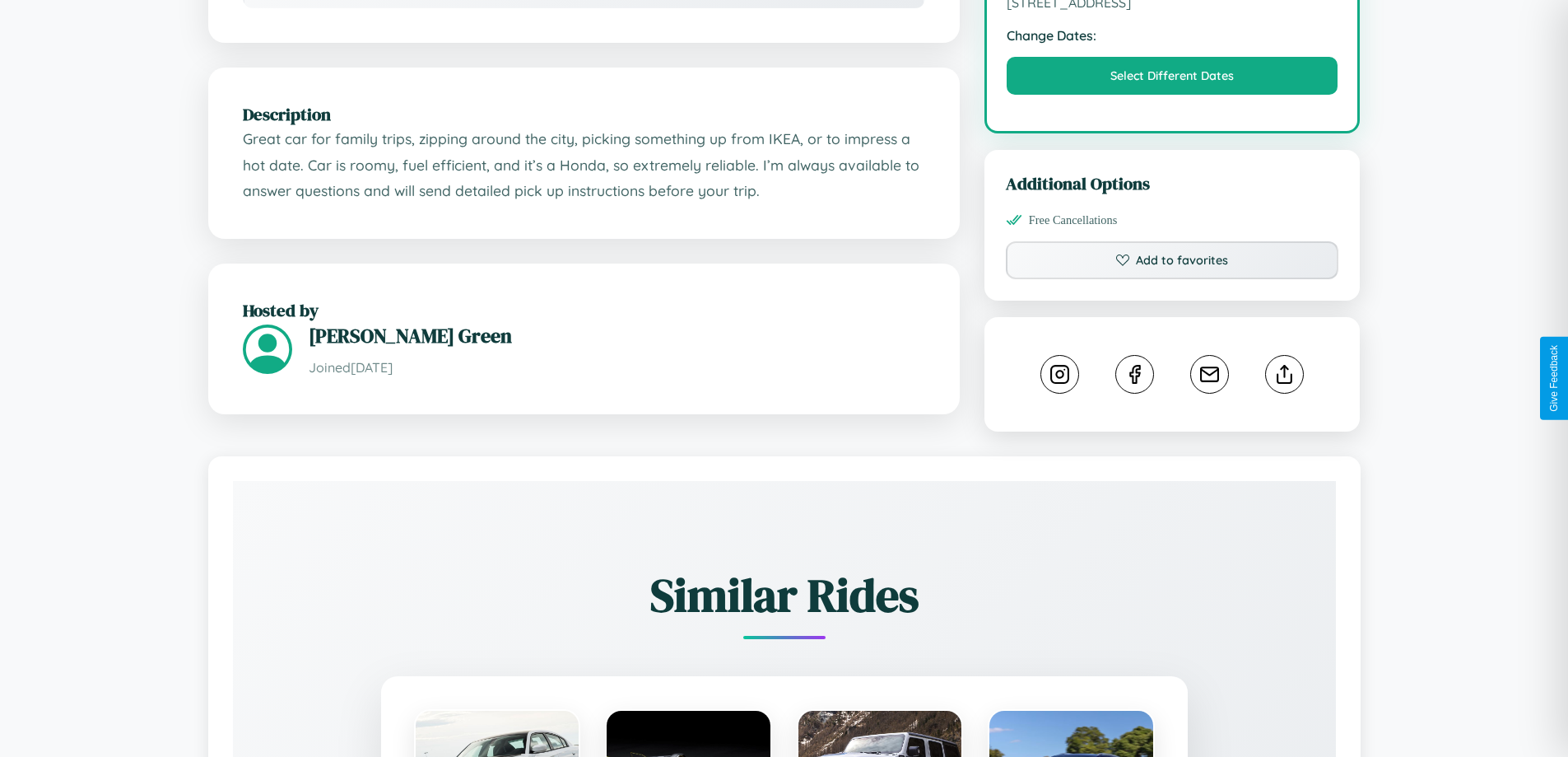
scroll to position [557, 0]
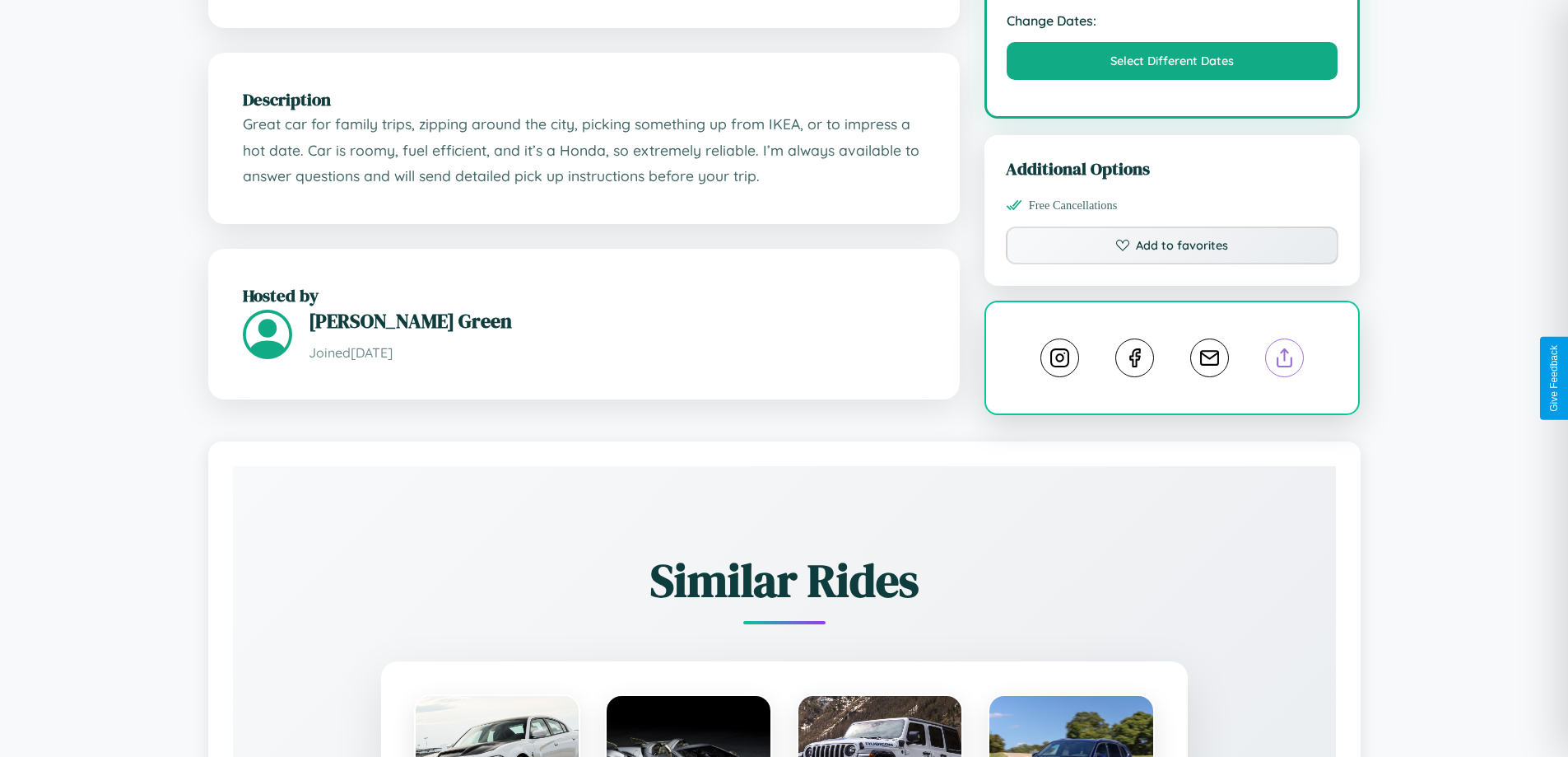
click at [1285, 360] on line at bounding box center [1285, 355] width 0 height 11
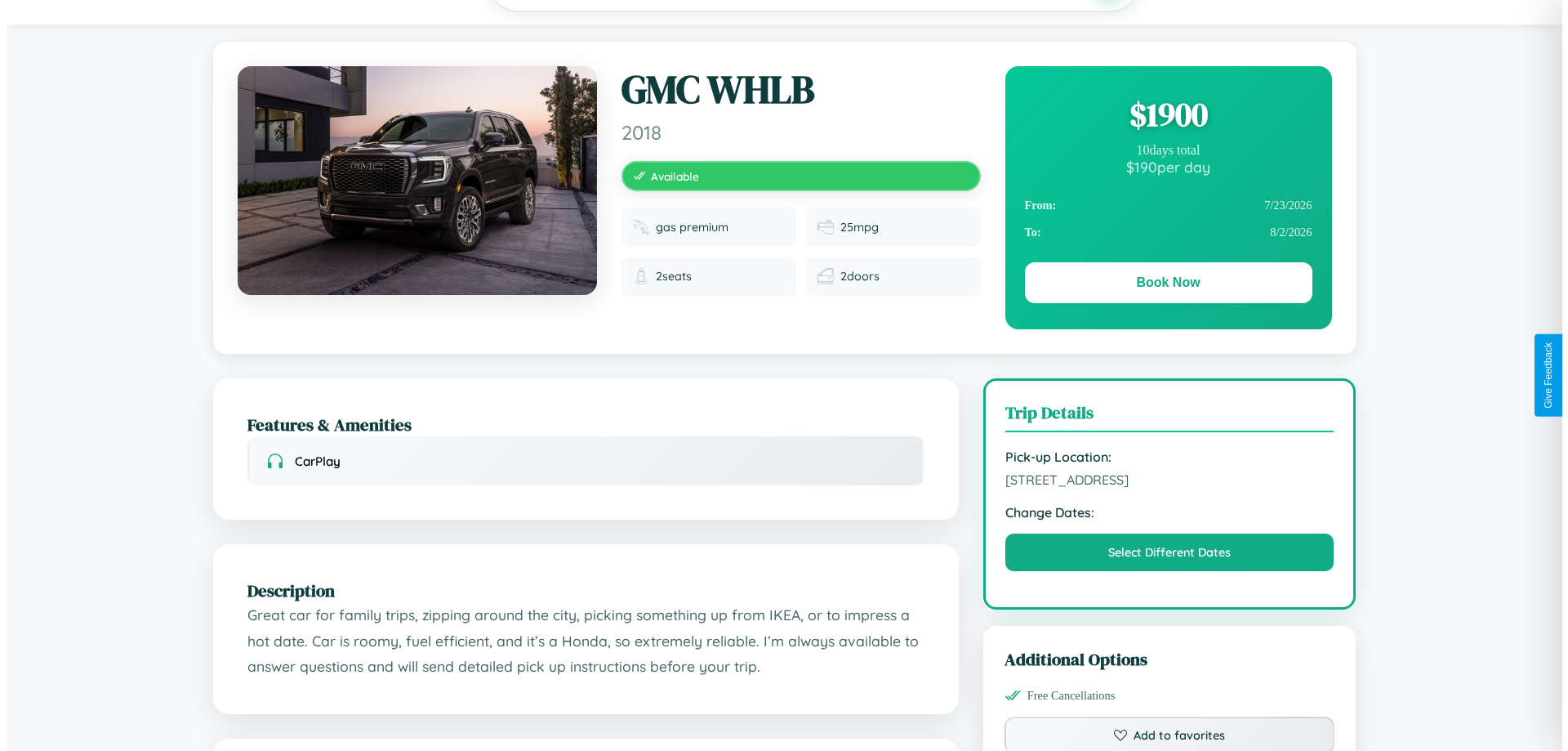
scroll to position [0, 0]
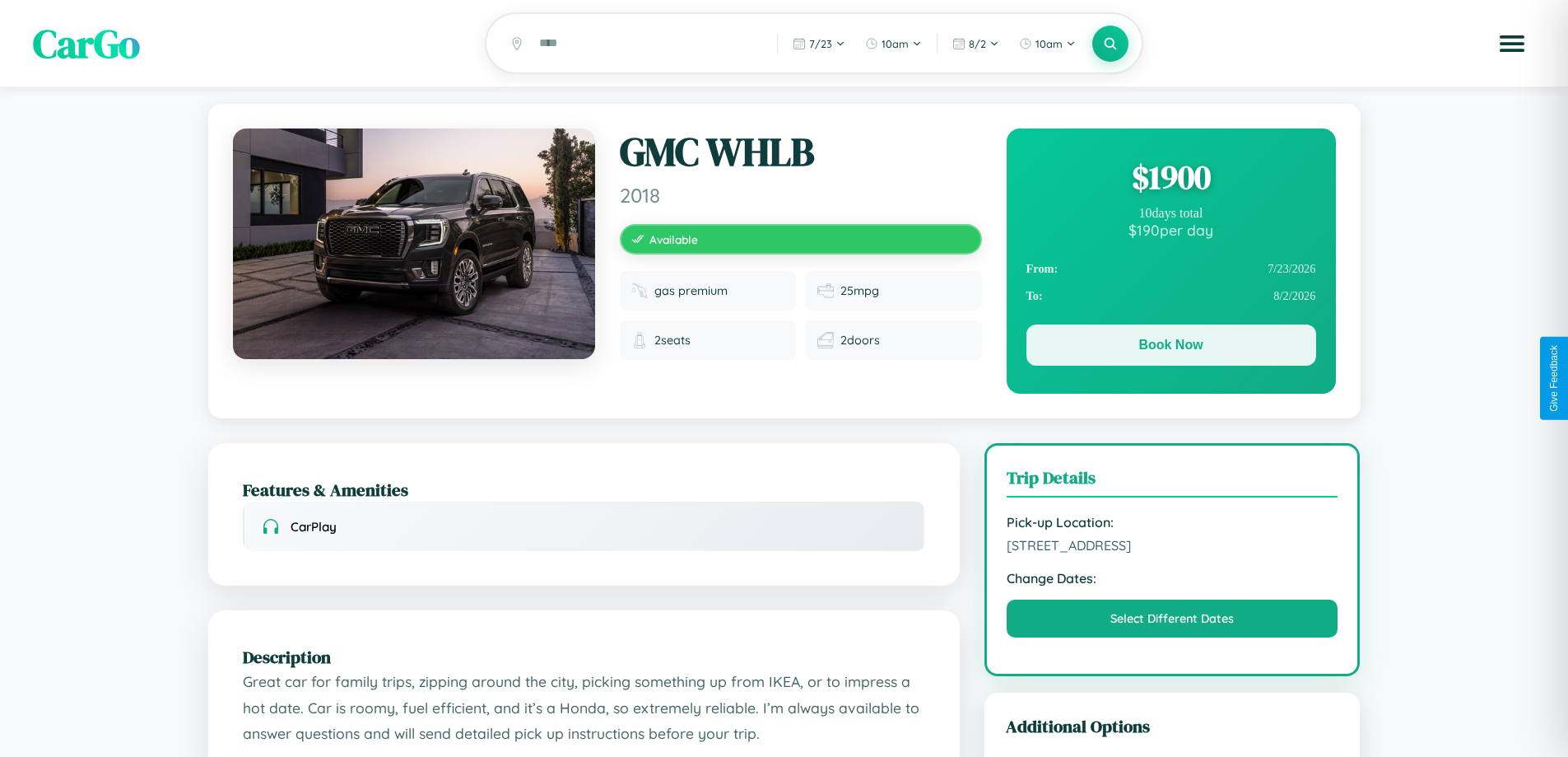
click at [1171, 347] on button "Book Now" at bounding box center [1172, 345] width 290 height 41
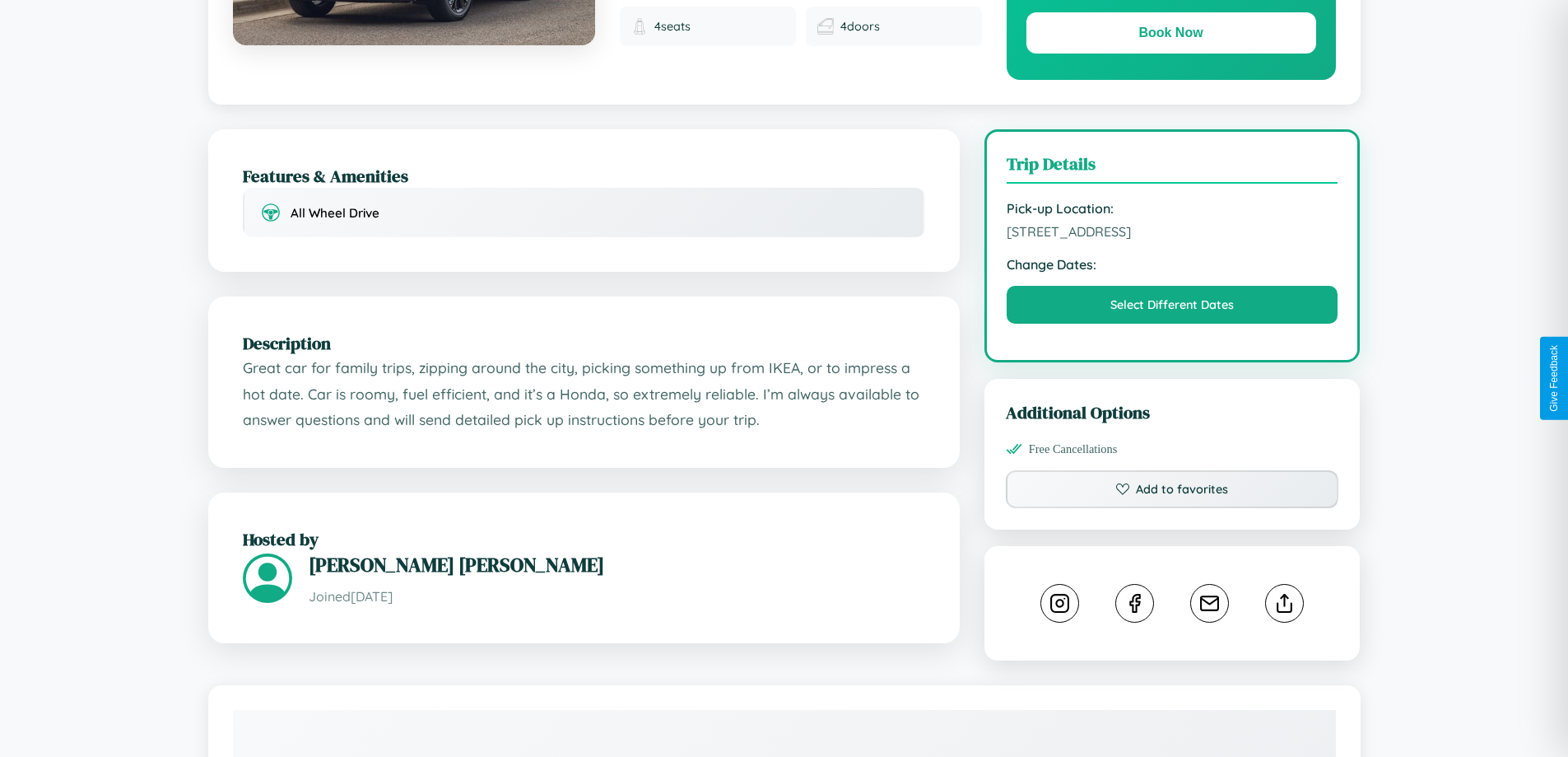
scroll to position [542, 0]
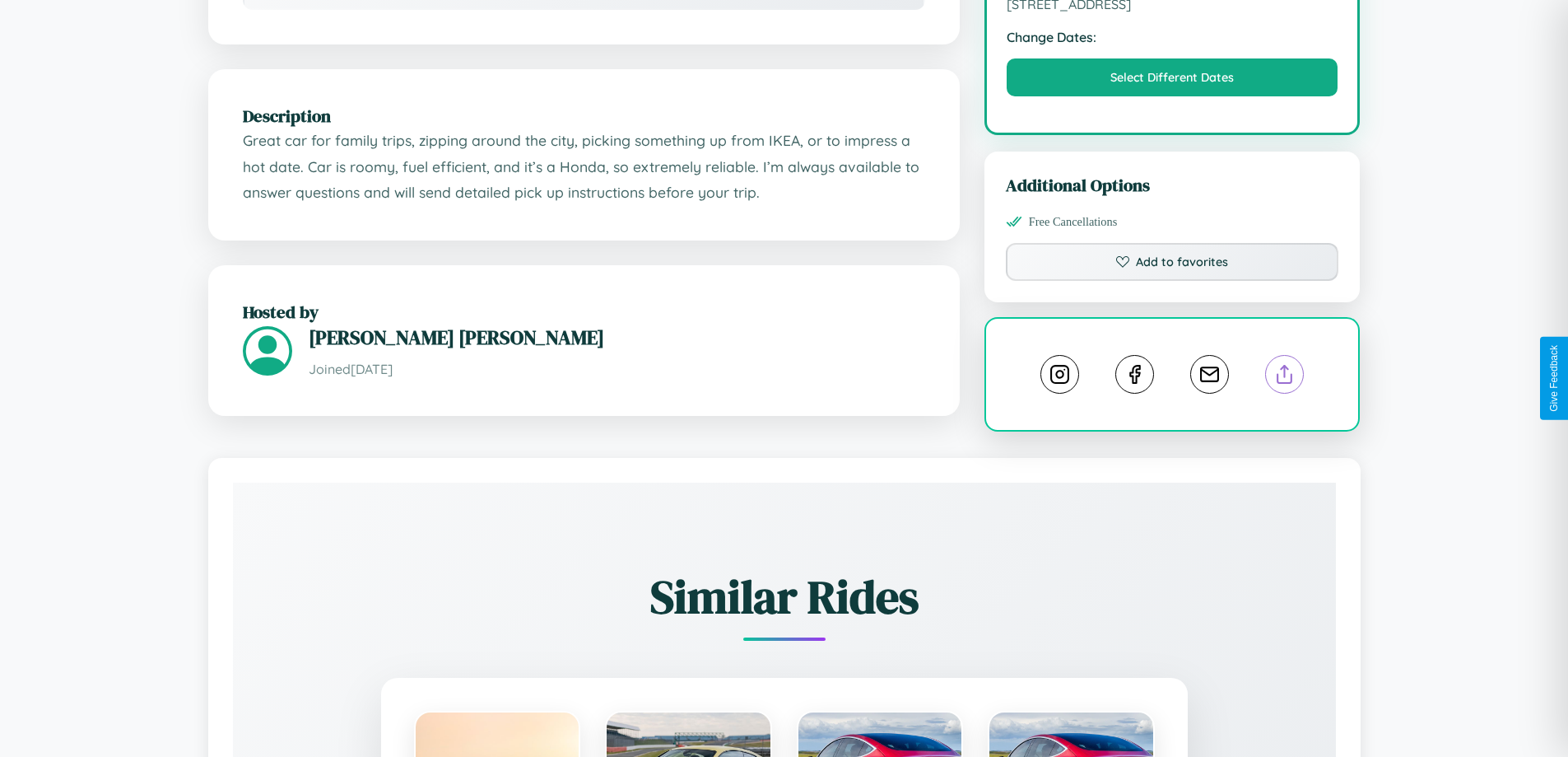
click at [1285, 376] on line at bounding box center [1285, 372] width 0 height 11
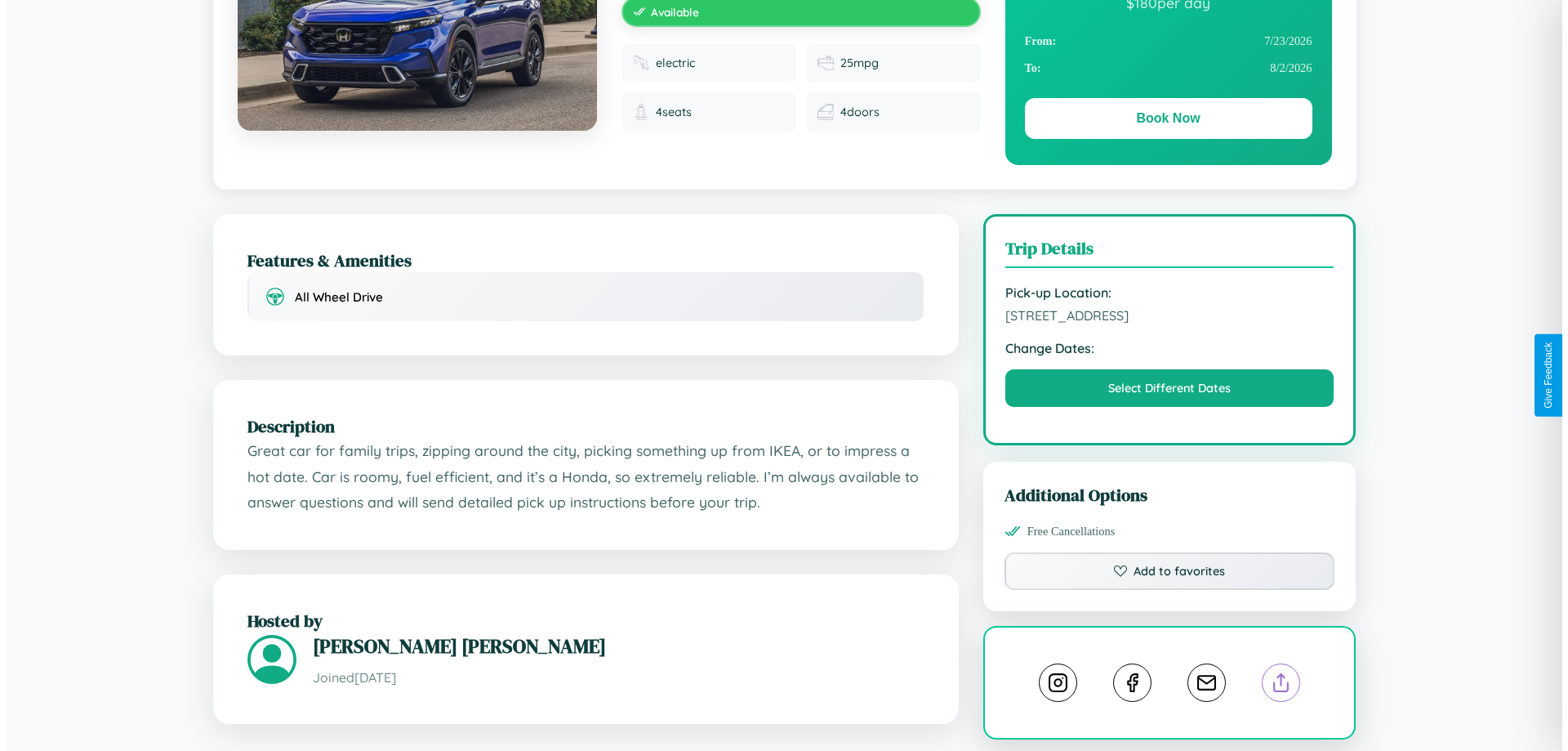
scroll to position [0, 0]
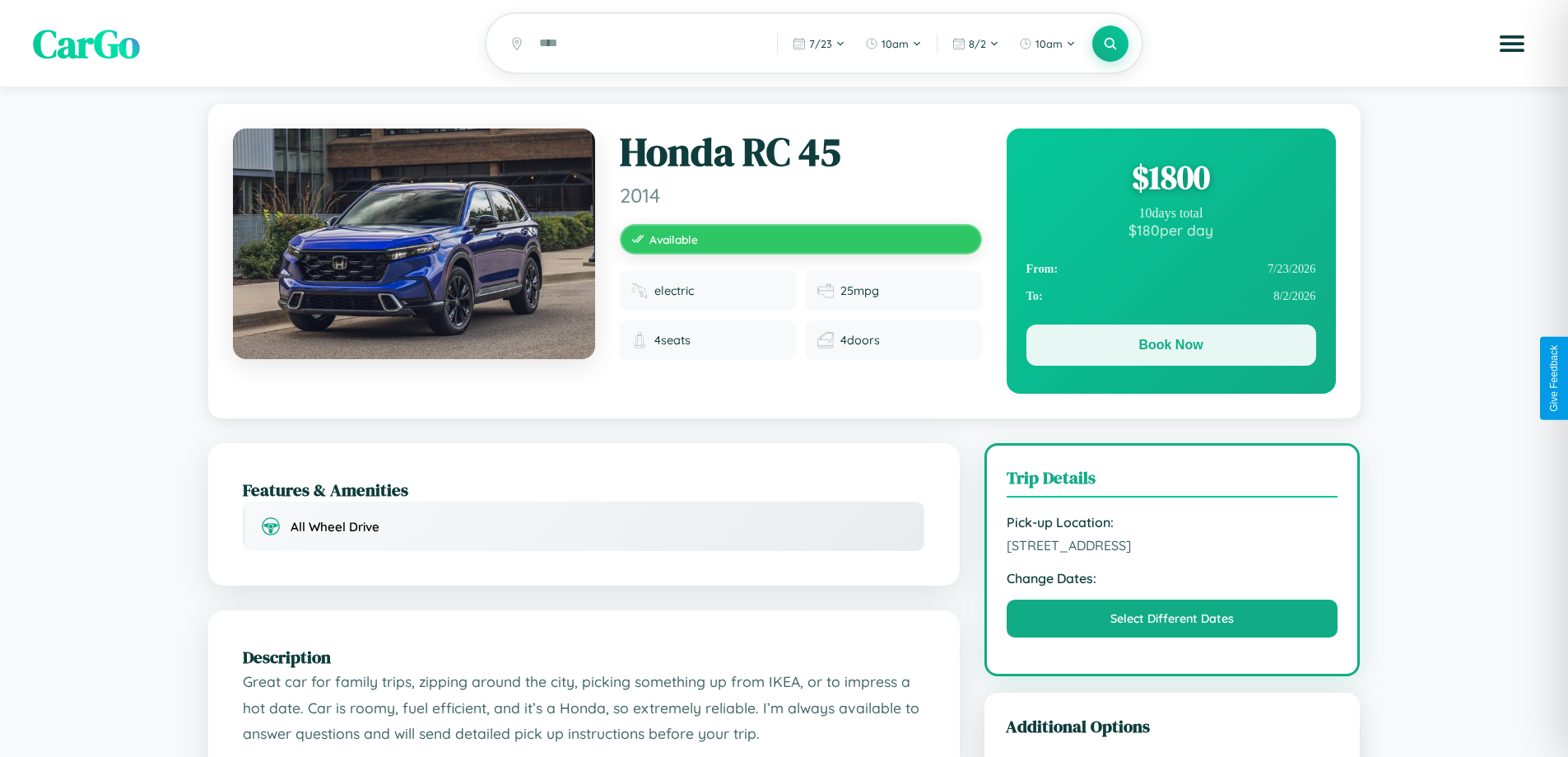
click at [1171, 349] on button "Book Now" at bounding box center [1172, 345] width 290 height 41
